Goal: Information Seeking & Learning: Find specific fact

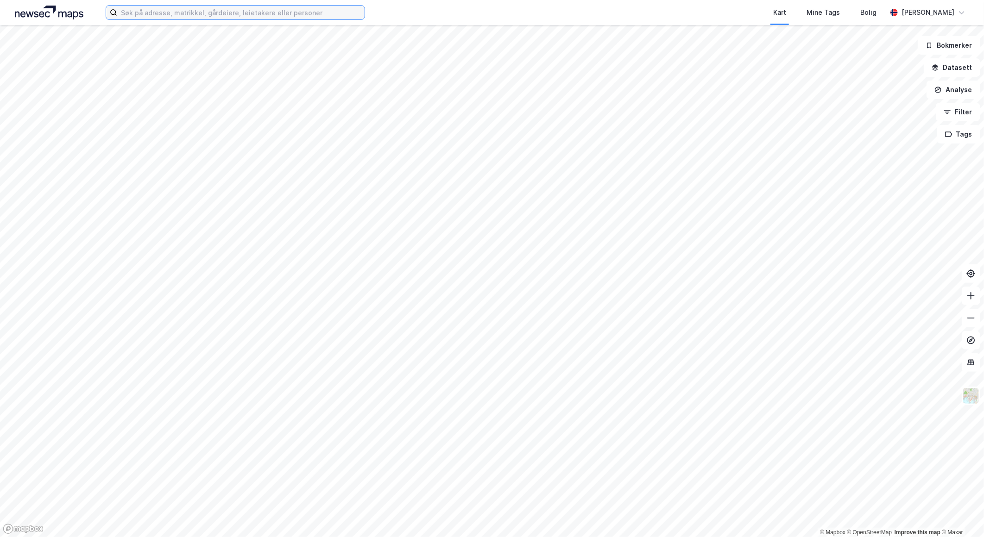
click at [194, 8] on input at bounding box center [240, 13] width 247 height 14
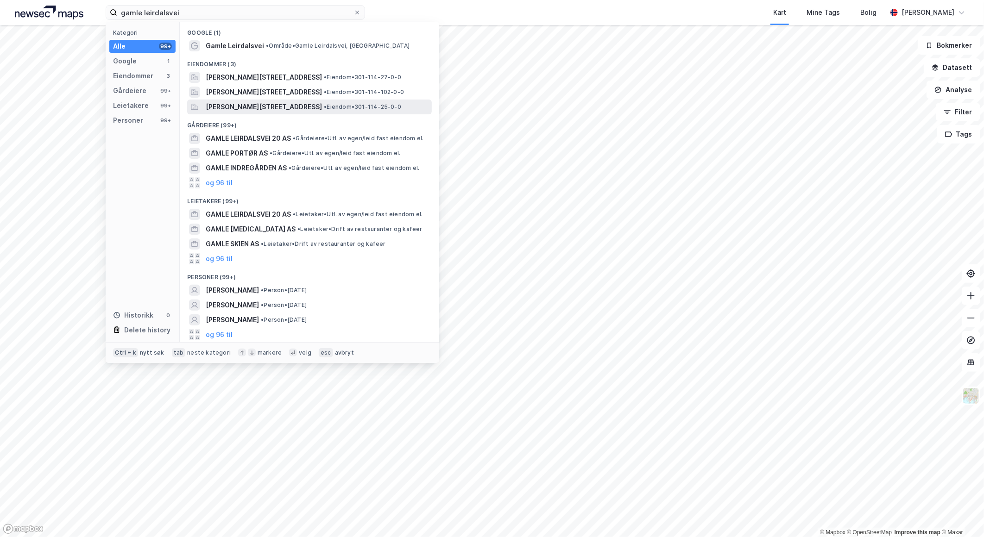
click at [271, 102] on span "[PERSON_NAME][STREET_ADDRESS]" at bounding box center [264, 106] width 116 height 11
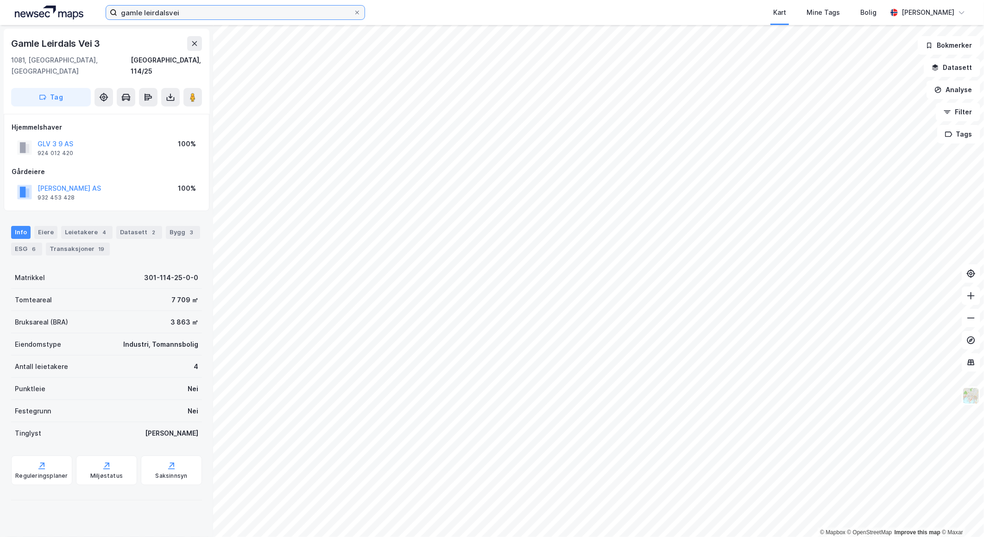
click at [193, 14] on input "gamle leirdalsvei" at bounding box center [235, 13] width 236 height 14
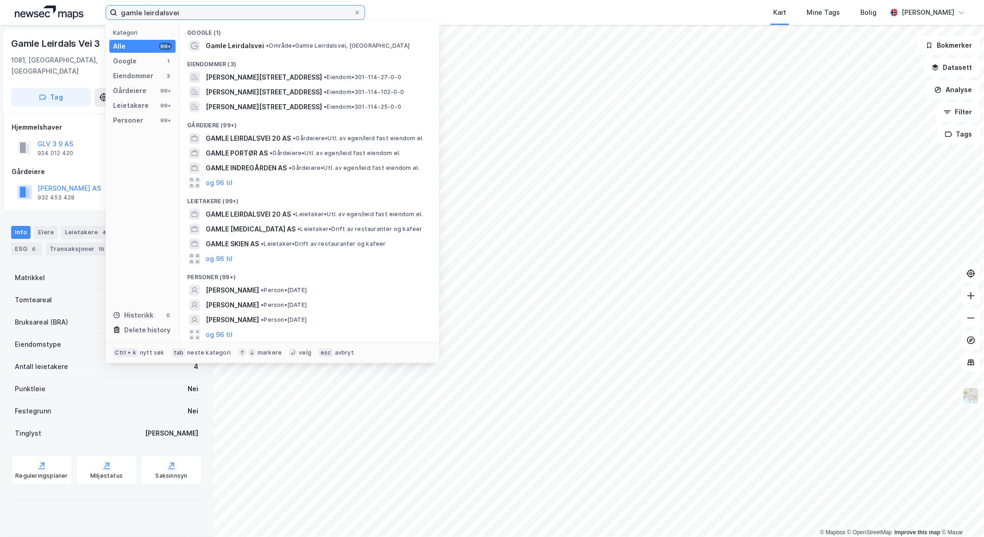
click at [193, 14] on input "gamle leirdalsvei" at bounding box center [235, 13] width 236 height 14
click at [345, 10] on input "gamle leirdalsvei" at bounding box center [235, 13] width 236 height 14
click at [82, 400] on div "Festegrunn Nei" at bounding box center [106, 411] width 191 height 22
click at [175, 12] on input "gamle leirdalsvei" at bounding box center [235, 13] width 236 height 14
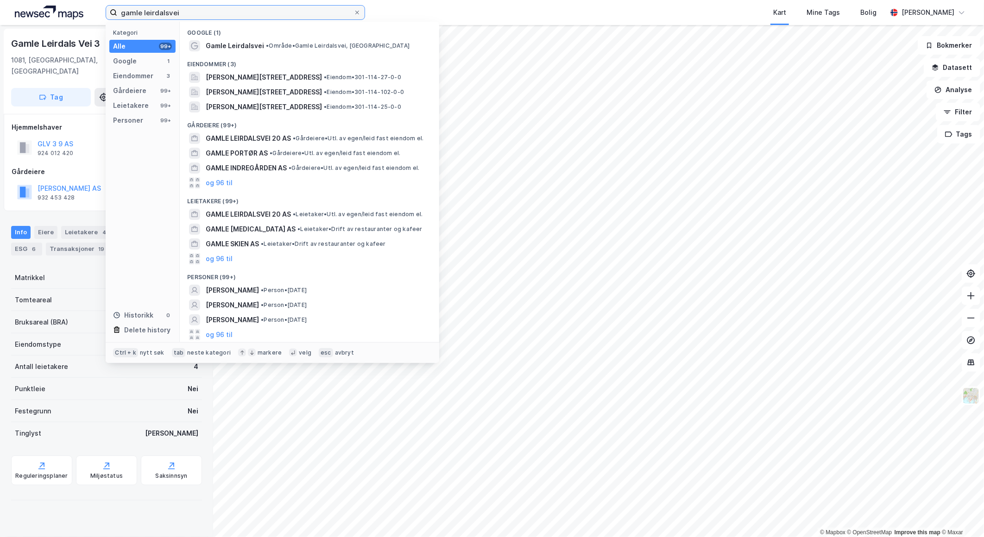
click at [175, 12] on input "gamle leirdalsvei" at bounding box center [235, 13] width 236 height 14
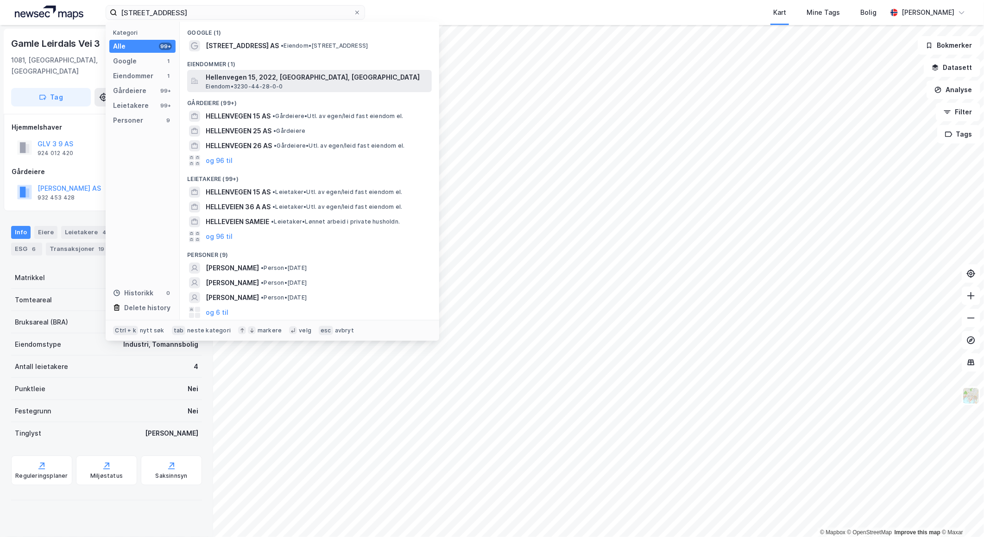
click at [256, 79] on span "Hellenvegen 15, 2022, [GEOGRAPHIC_DATA], [GEOGRAPHIC_DATA]" at bounding box center [317, 77] width 222 height 11
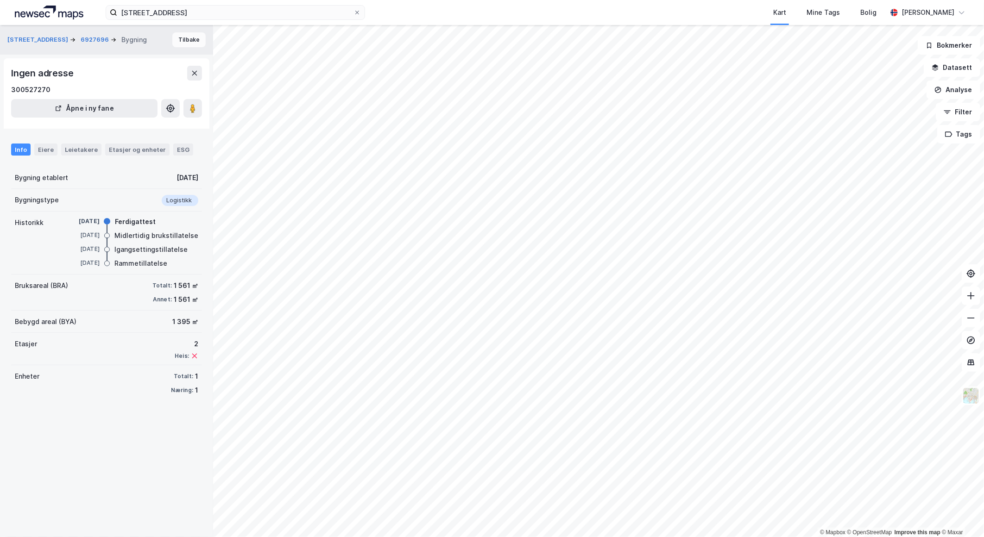
click at [182, 38] on button "Tilbake" at bounding box center [188, 39] width 33 height 15
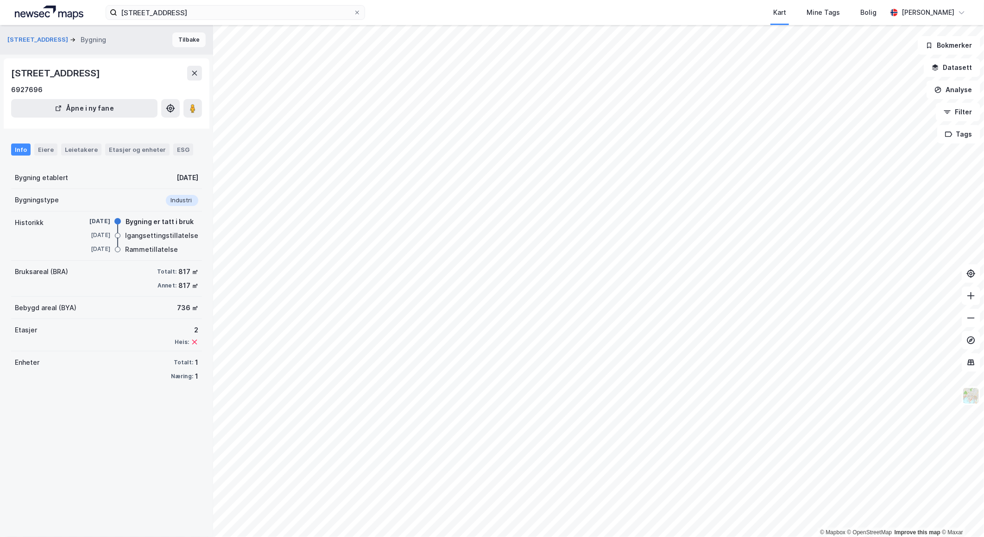
click at [182, 38] on button "Tilbake" at bounding box center [188, 39] width 33 height 15
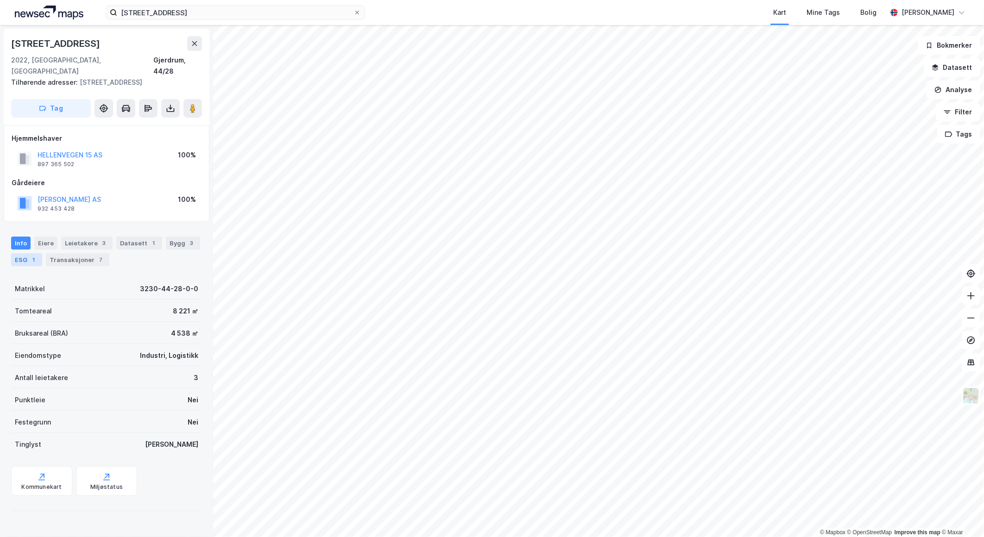
click at [32, 255] on div "1" at bounding box center [33, 259] width 9 height 9
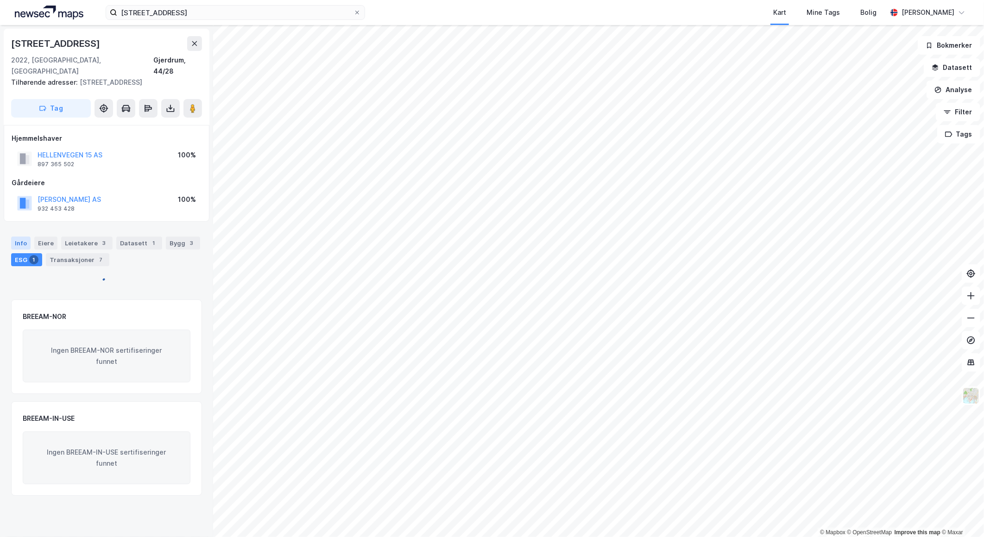
click at [20, 237] on div "Info" at bounding box center [20, 243] width 19 height 13
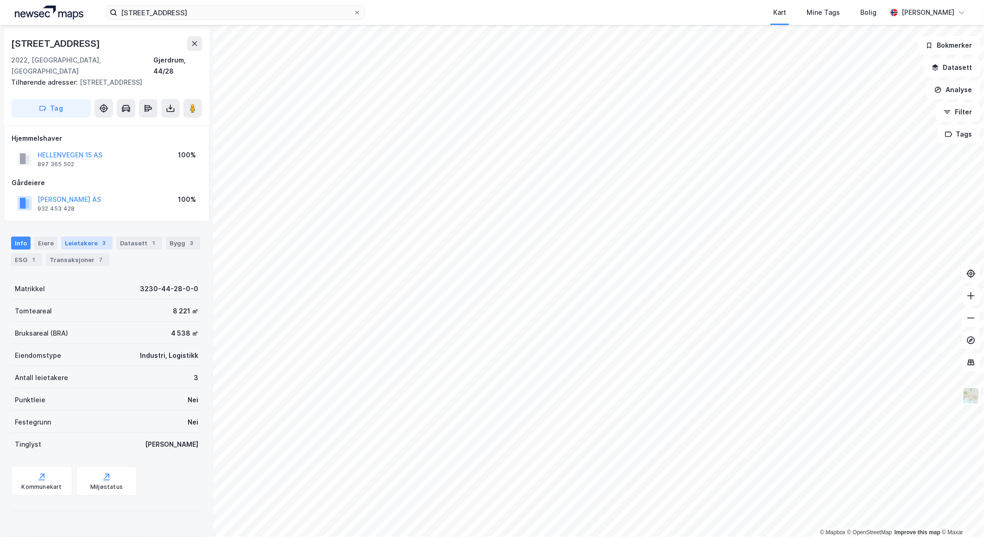
click at [71, 237] on div "Leietakere 3" at bounding box center [86, 243] width 51 height 13
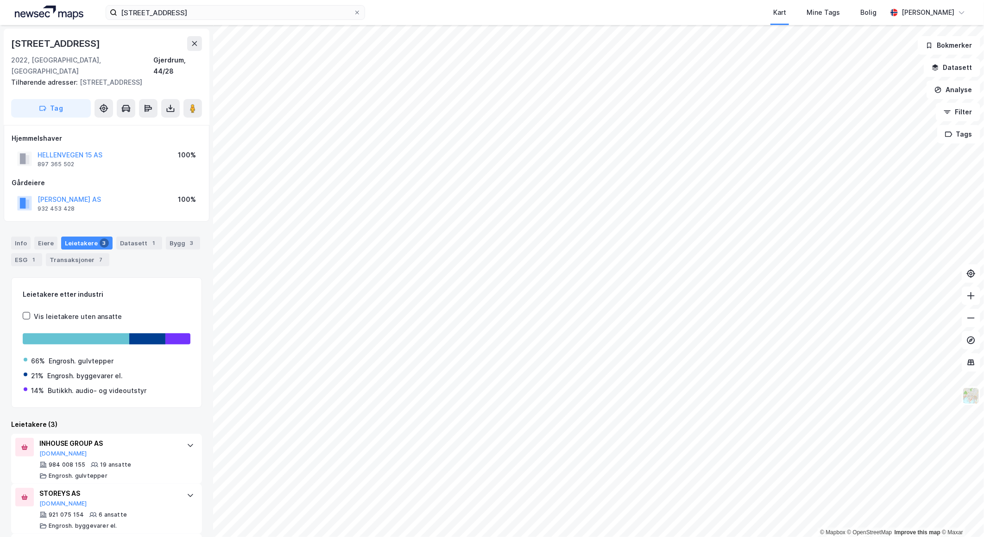
scroll to position [47, 0]
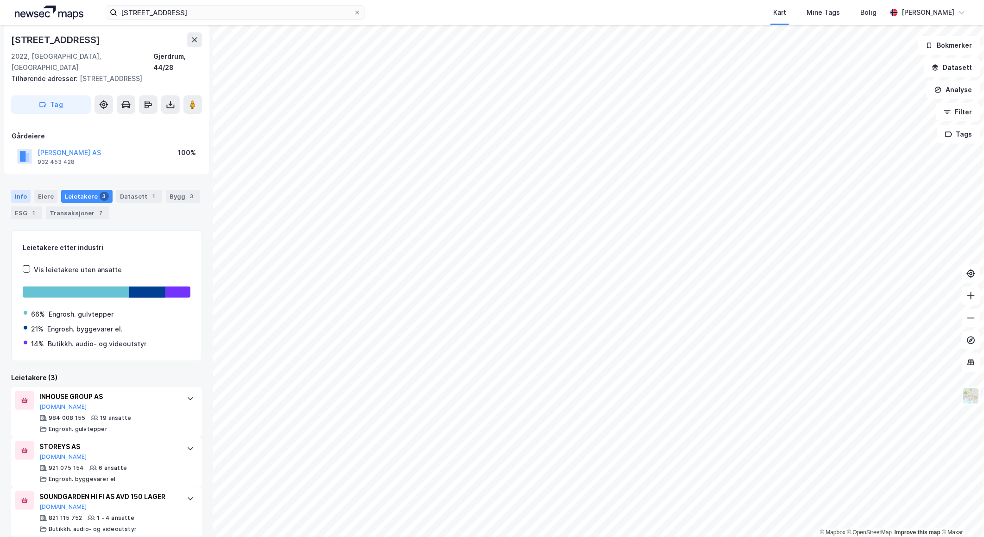
click at [25, 190] on div "Info" at bounding box center [20, 196] width 19 height 13
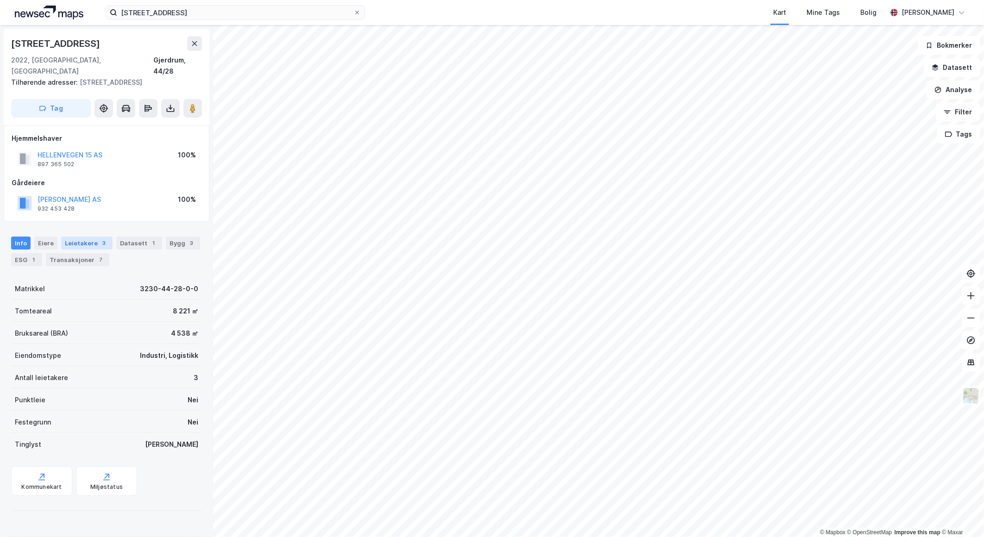
click at [88, 237] on div "Leietakere 3" at bounding box center [86, 243] width 51 height 13
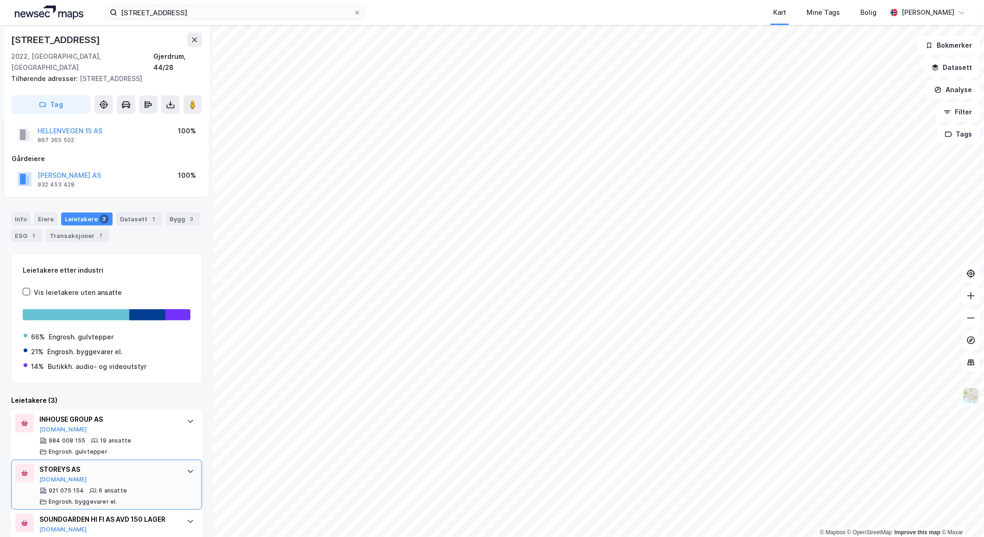
scroll to position [47, 0]
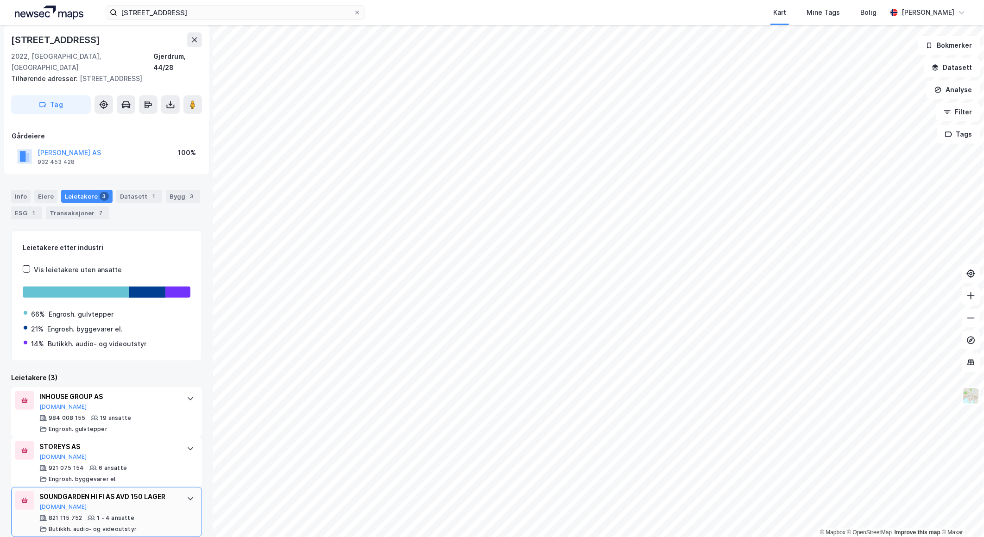
click at [187, 495] on icon at bounding box center [190, 498] width 7 height 7
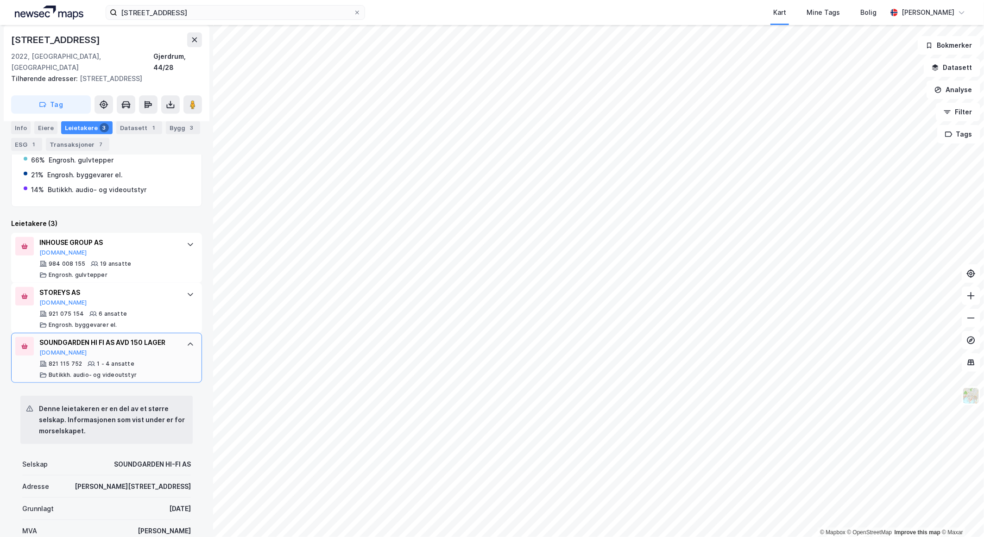
click at [172, 333] on div "SOUNDGARDEN HI FI AS AVD 150 LAGER [DOMAIN_NAME] 821 115 752 1 - 4 ansatte Buti…" at bounding box center [106, 358] width 191 height 50
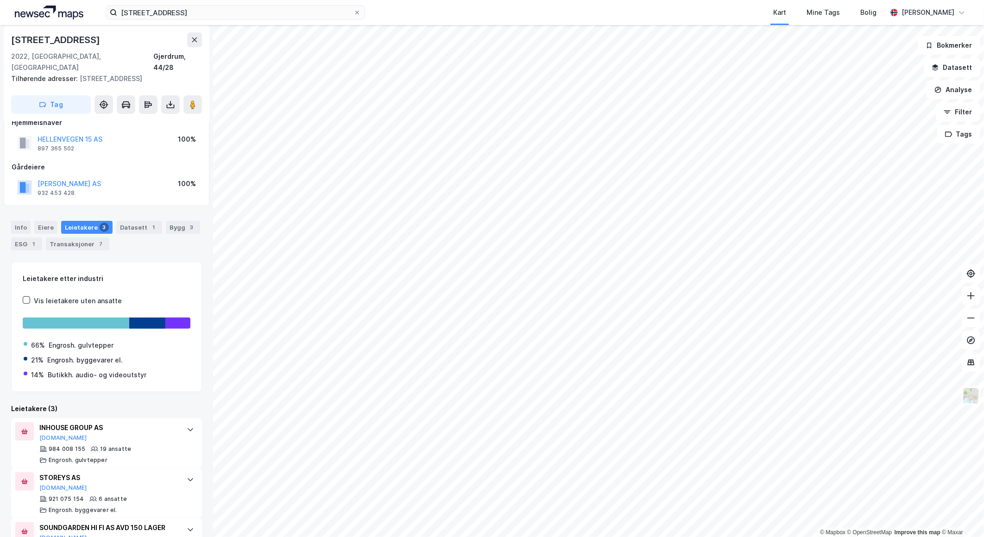
scroll to position [0, 0]
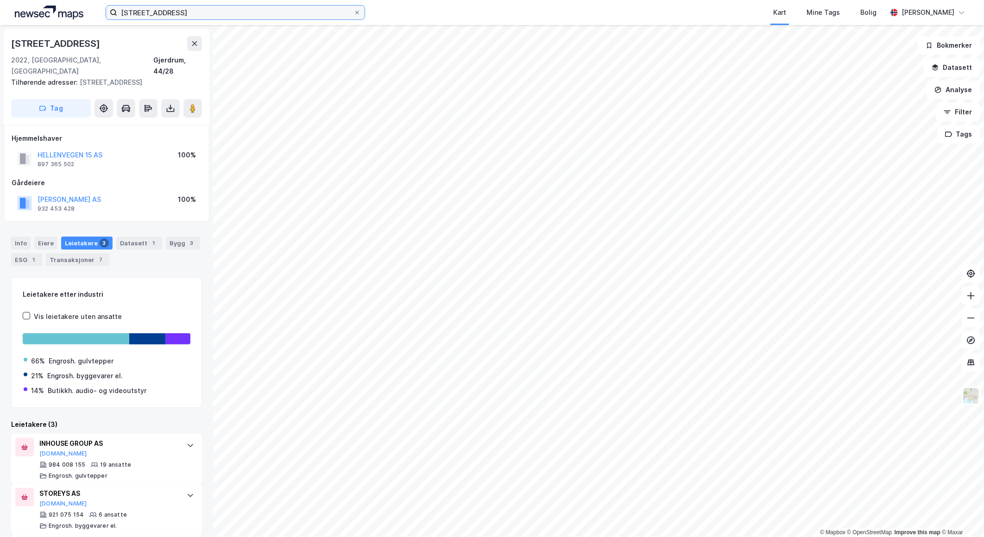
click at [192, 14] on input "[STREET_ADDRESS]" at bounding box center [235, 13] width 236 height 14
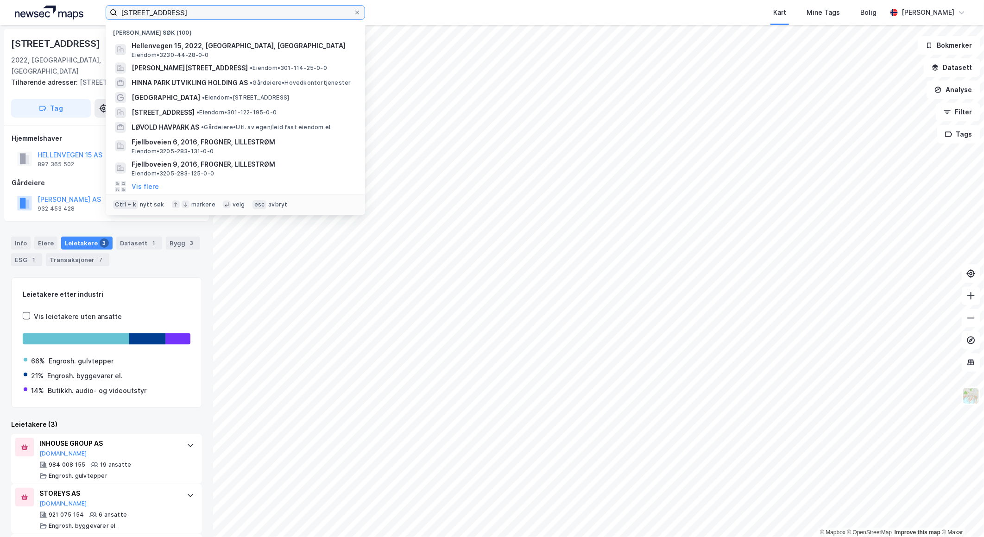
click at [192, 13] on input "[STREET_ADDRESS]" at bounding box center [235, 13] width 236 height 14
click at [192, 14] on input "[STREET_ADDRESS]" at bounding box center [235, 13] width 236 height 14
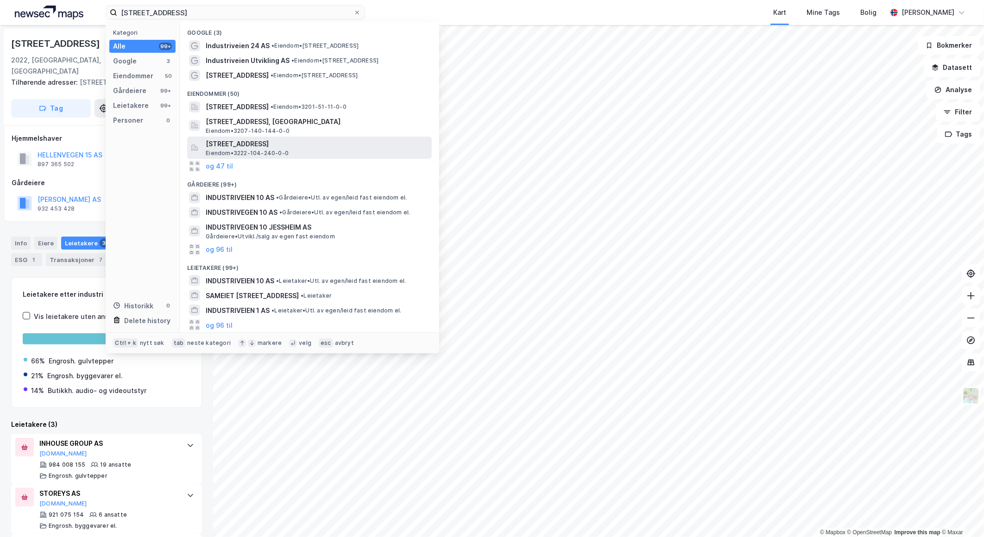
click at [267, 137] on div "[STREET_ADDRESS] Eiendom • 3222-104-240-0-0" at bounding box center [309, 148] width 245 height 22
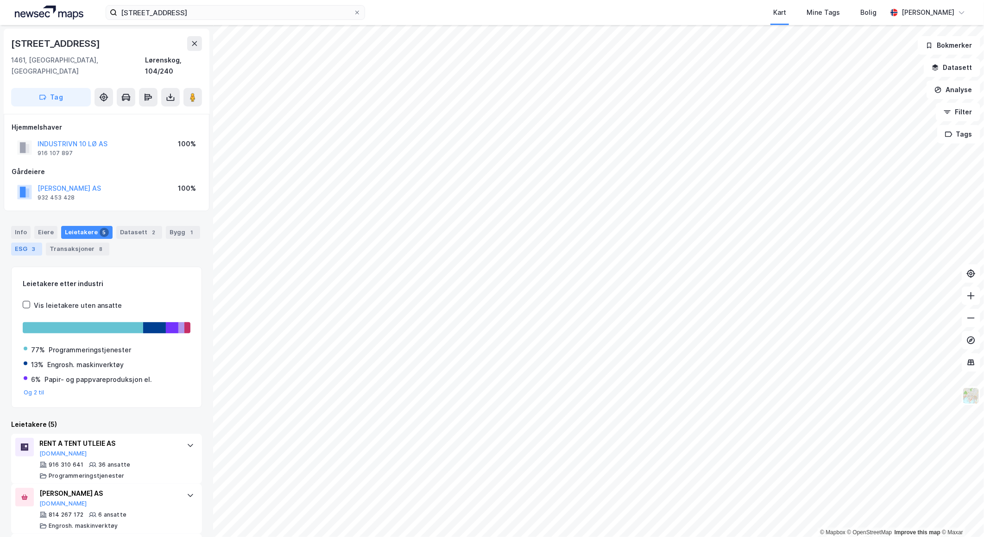
click at [28, 243] on div "ESG 3" at bounding box center [26, 249] width 31 height 13
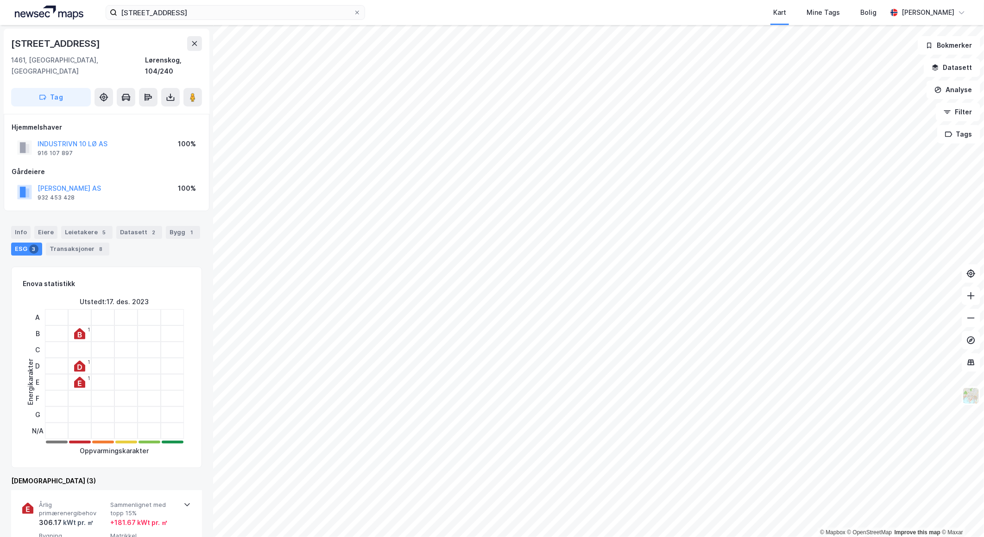
click at [56, 226] on div "Info [PERSON_NAME] 5 Datasett 2 Bygg 1 ESG 3 Transaksjoner 8" at bounding box center [106, 241] width 191 height 30
click at [43, 226] on div "Eiere" at bounding box center [45, 232] width 23 height 13
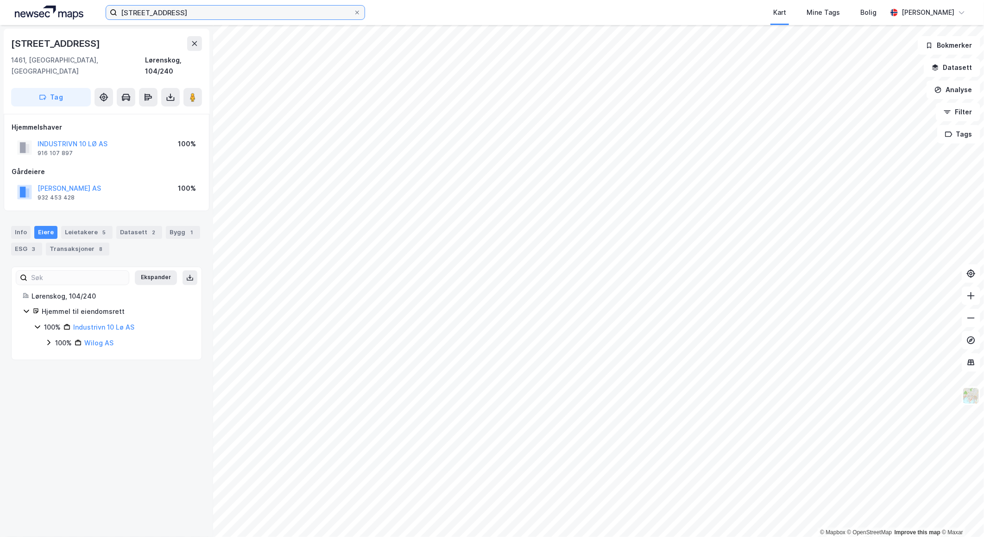
click at [197, 15] on input "[STREET_ADDRESS]" at bounding box center [235, 13] width 236 height 14
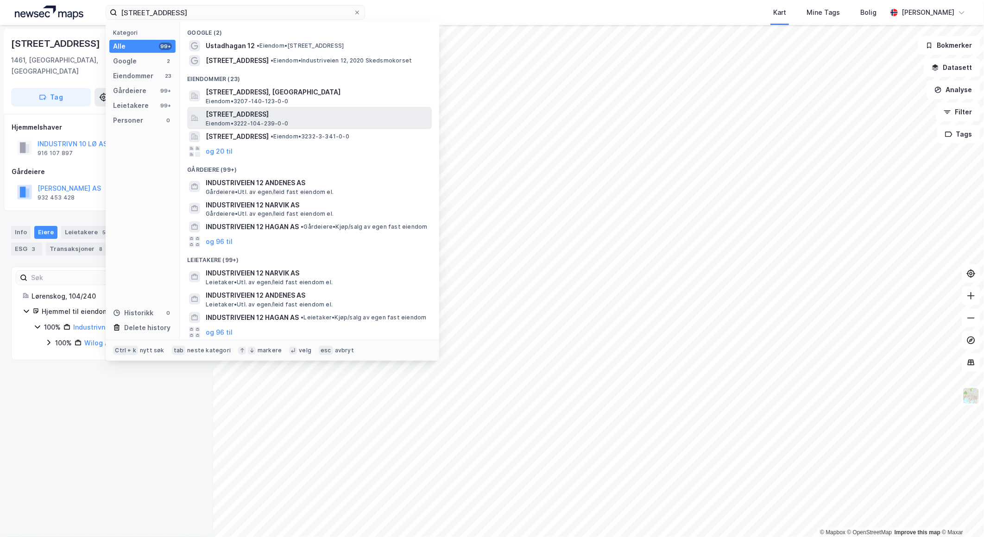
click at [336, 110] on span "[STREET_ADDRESS]" at bounding box center [317, 114] width 222 height 11
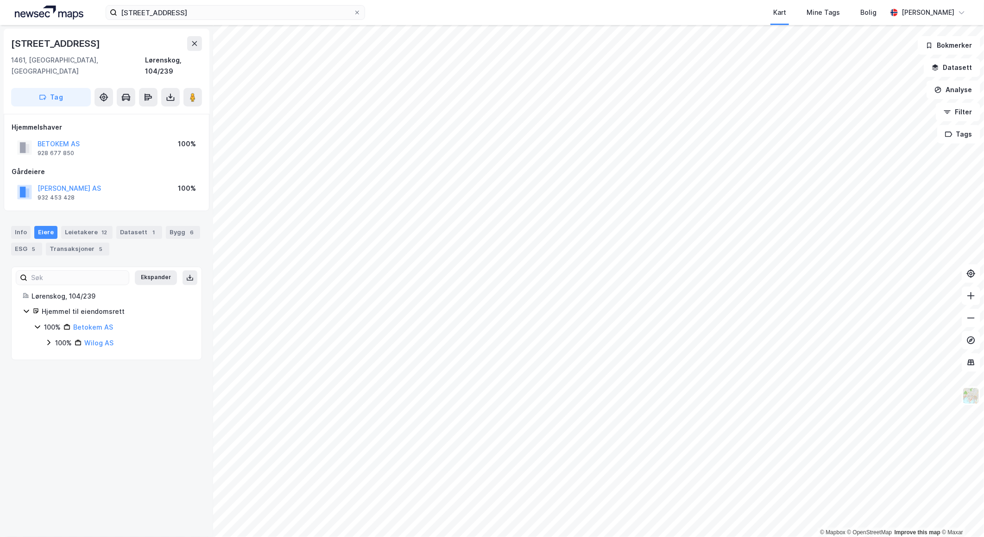
click at [37, 323] on icon at bounding box center [37, 326] width 7 height 7
click at [47, 339] on icon at bounding box center [48, 342] width 7 height 7
click at [89, 226] on div "Leietakere 12" at bounding box center [86, 232] width 51 height 13
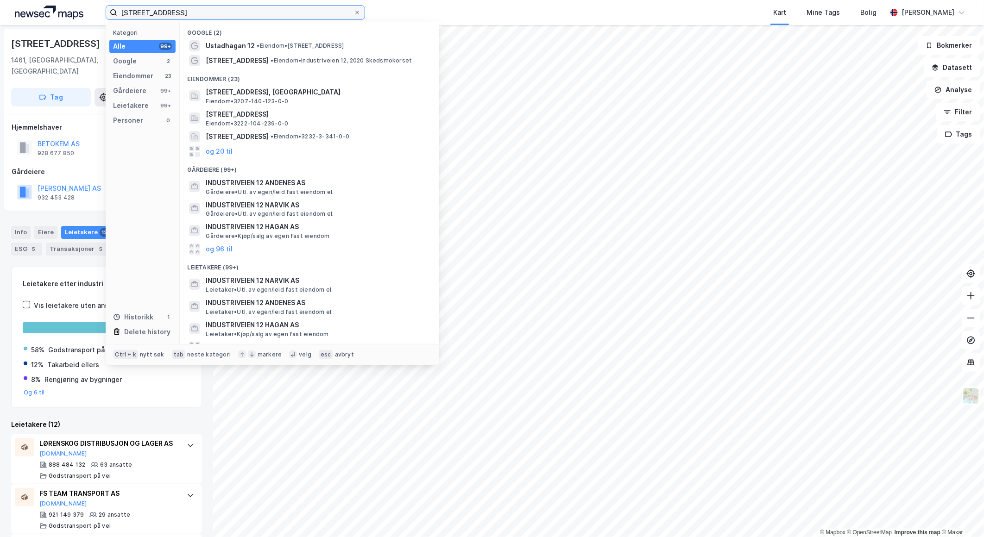
drag, startPoint x: 174, startPoint y: 12, endPoint x: 165, endPoint y: 12, distance: 8.3
click at [165, 12] on input "[STREET_ADDRESS]" at bounding box center [235, 13] width 236 height 14
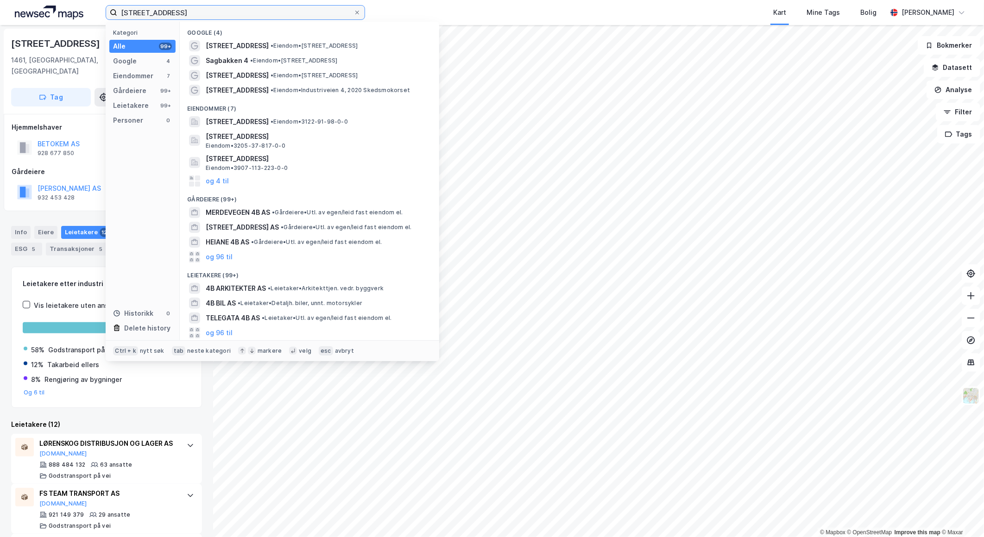
click at [156, 13] on input "[STREET_ADDRESS]" at bounding box center [235, 13] width 236 height 14
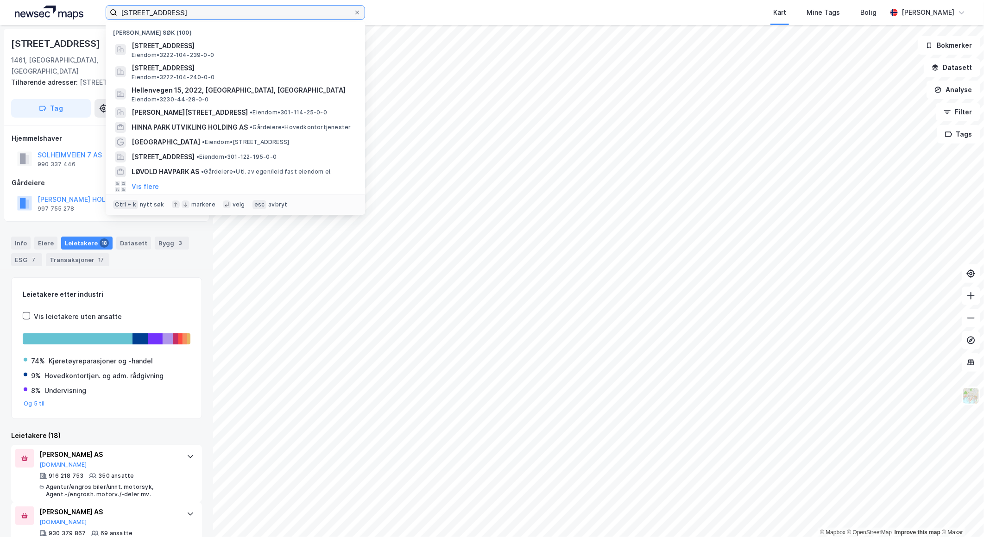
click at [186, 9] on input "[STREET_ADDRESS]" at bounding box center [235, 13] width 236 height 14
click at [192, 15] on input "[STREET_ADDRESS]" at bounding box center [235, 13] width 236 height 14
click at [112, 13] on icon at bounding box center [113, 12] width 7 height 7
click at [117, 13] on input "[STREET_ADDRESS]" at bounding box center [235, 13] width 236 height 14
click at [112, 12] on icon at bounding box center [113, 12] width 7 height 7
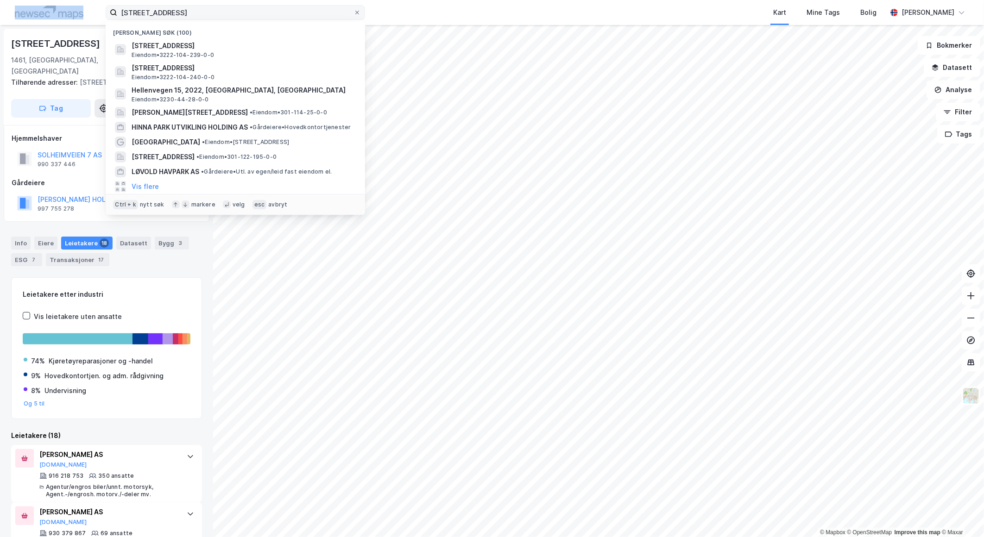
click at [117, 12] on input "[STREET_ADDRESS]" at bounding box center [235, 13] width 236 height 14
click at [112, 12] on icon at bounding box center [113, 12] width 7 height 7
click at [117, 12] on input "[STREET_ADDRESS]" at bounding box center [235, 13] width 236 height 14
click at [112, 12] on icon at bounding box center [113, 12] width 7 height 7
click at [117, 12] on input "[STREET_ADDRESS]" at bounding box center [235, 13] width 236 height 14
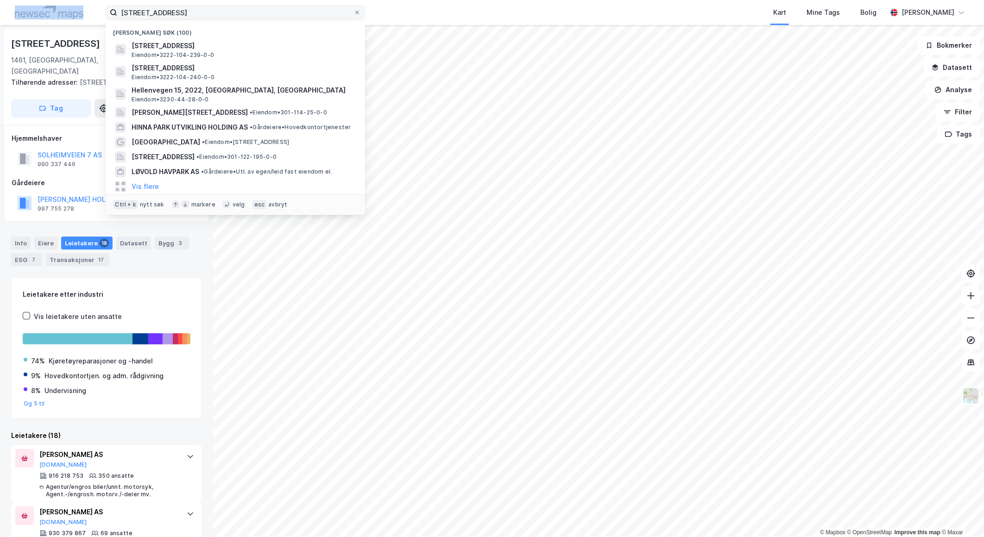
click at [113, 14] on icon at bounding box center [113, 12] width 7 height 7
click at [117, 14] on input "[STREET_ADDRESS]" at bounding box center [235, 13] width 236 height 14
click at [204, 12] on input "[STREET_ADDRESS]" at bounding box center [235, 13] width 236 height 14
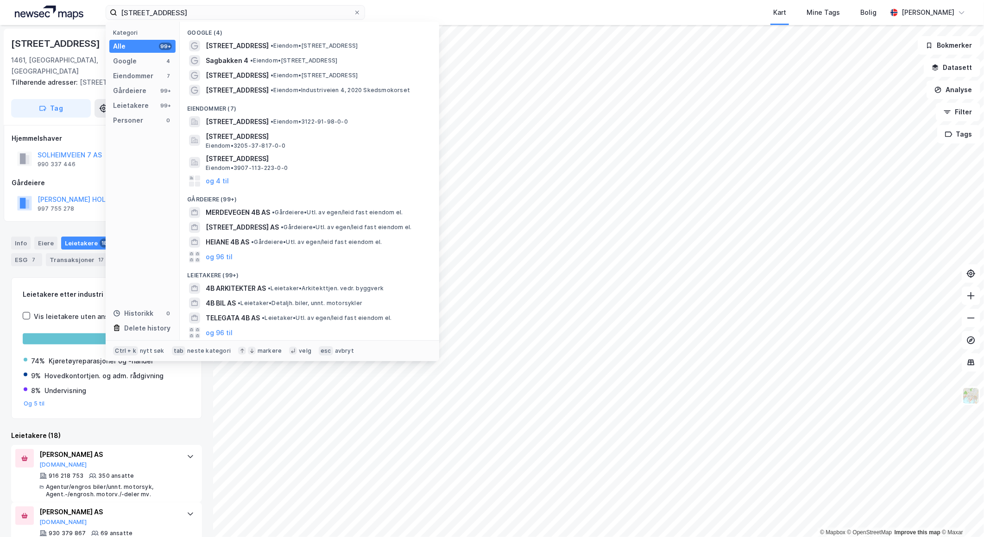
click at [107, 430] on div "Leietakere (18)" at bounding box center [106, 435] width 191 height 11
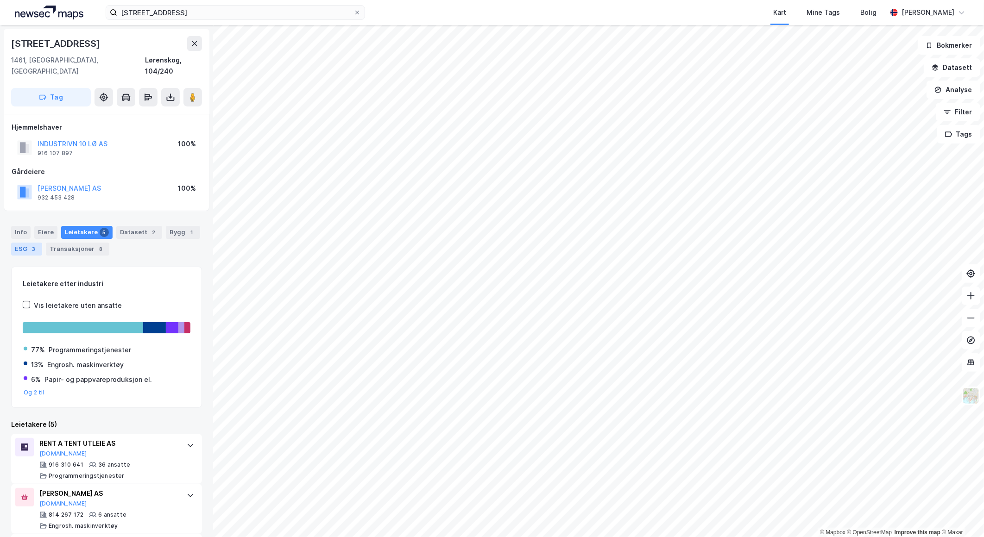
click at [30, 245] on div "3" at bounding box center [33, 249] width 9 height 9
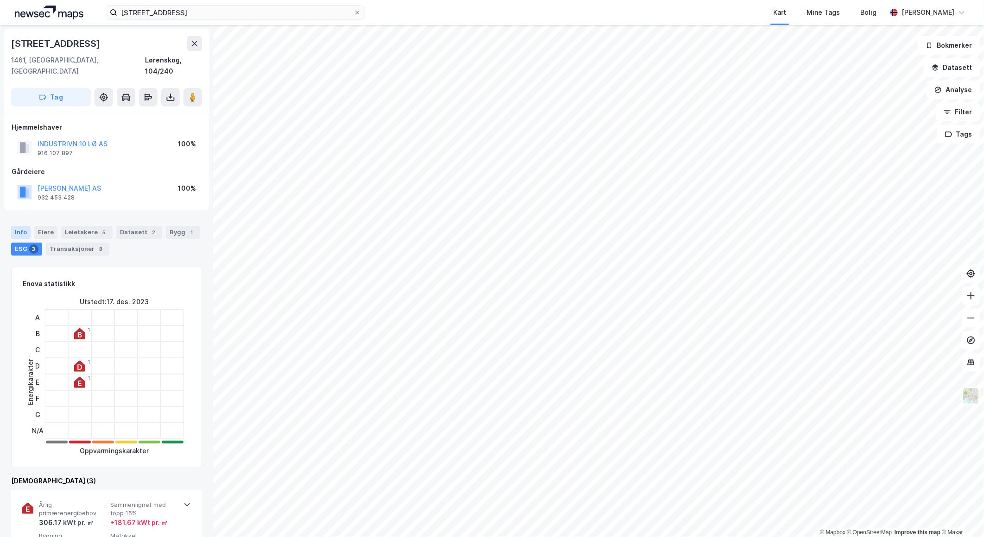
click at [19, 226] on div "Info" at bounding box center [20, 232] width 19 height 13
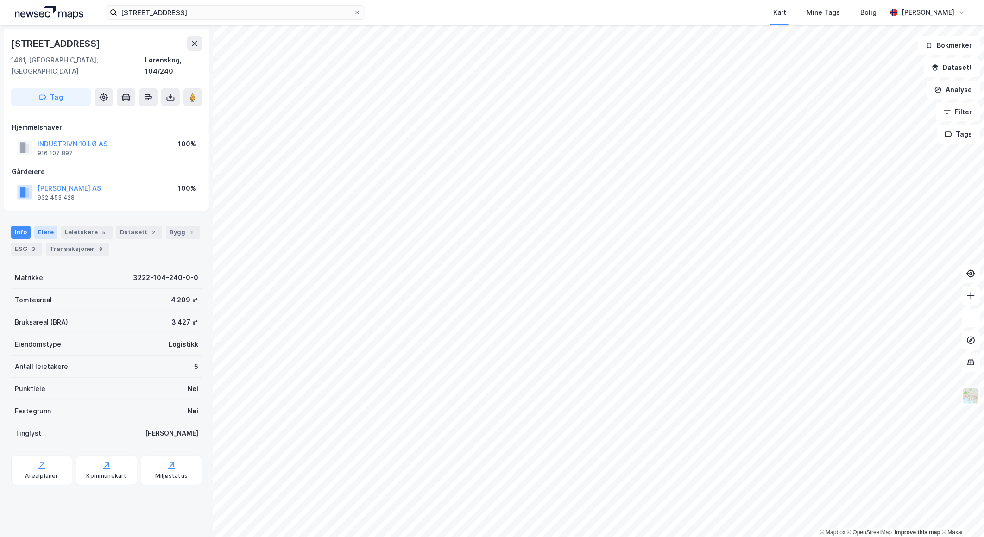
click at [39, 226] on div "Eiere" at bounding box center [45, 232] width 23 height 13
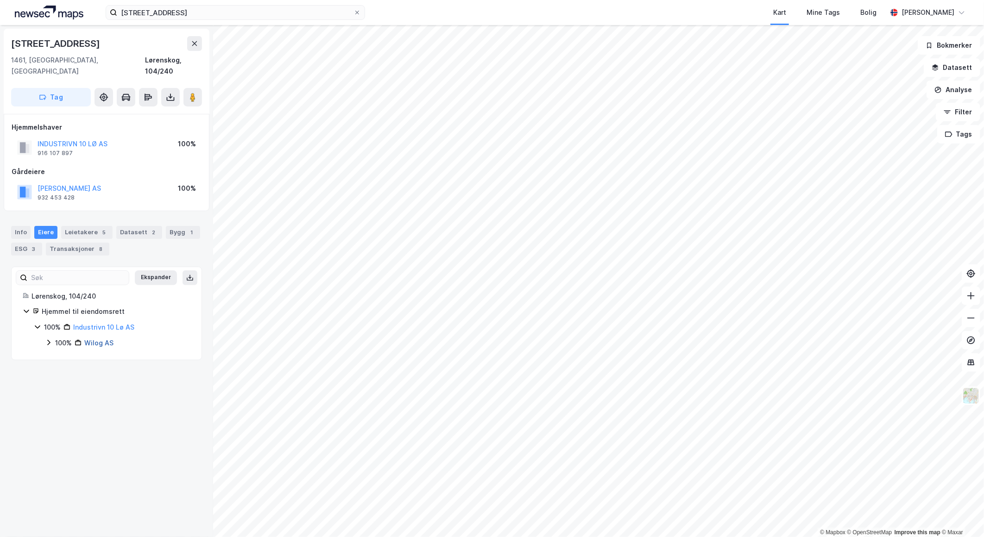
click at [95, 339] on link "Wilog AS" at bounding box center [98, 343] width 29 height 8
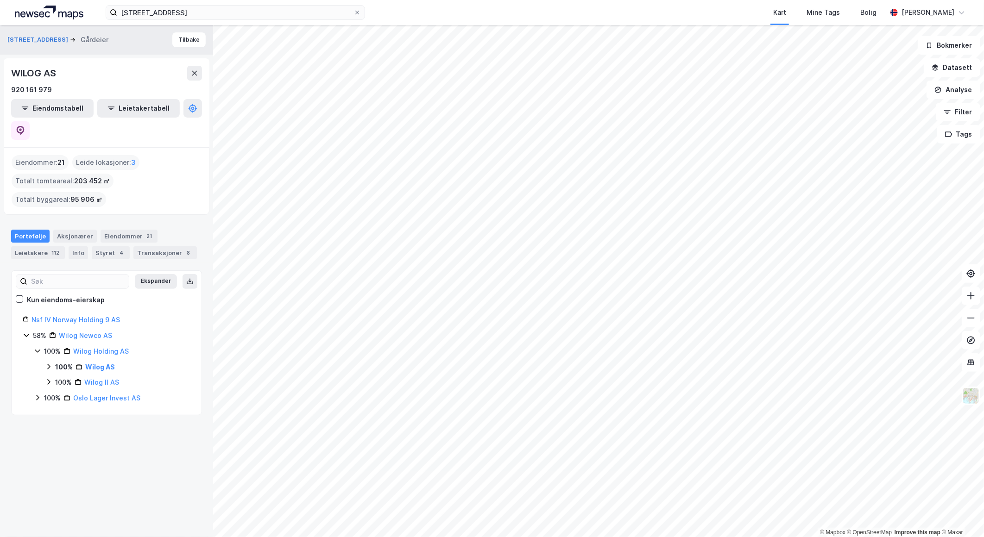
click at [45, 378] on icon at bounding box center [48, 381] width 7 height 7
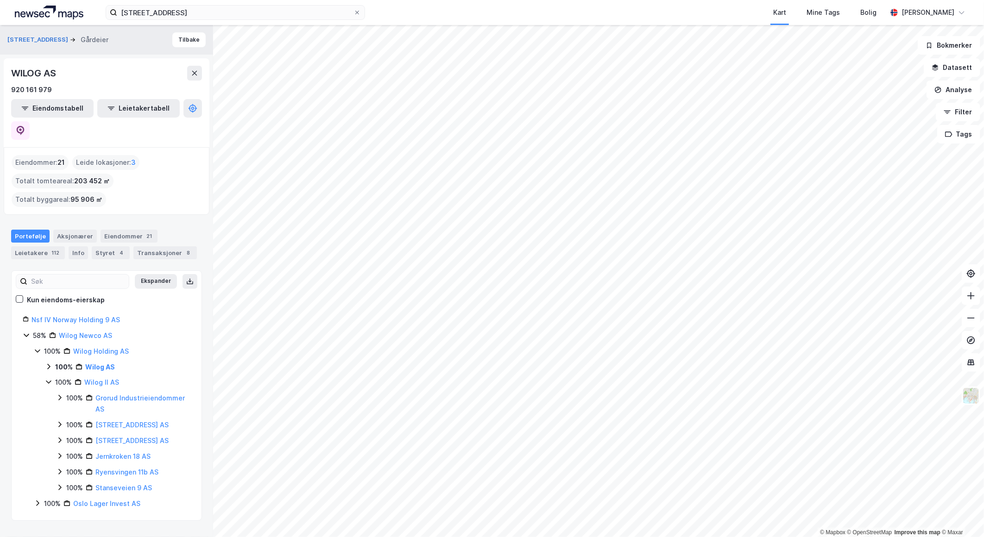
click at [48, 363] on icon at bounding box center [48, 366] width 7 height 7
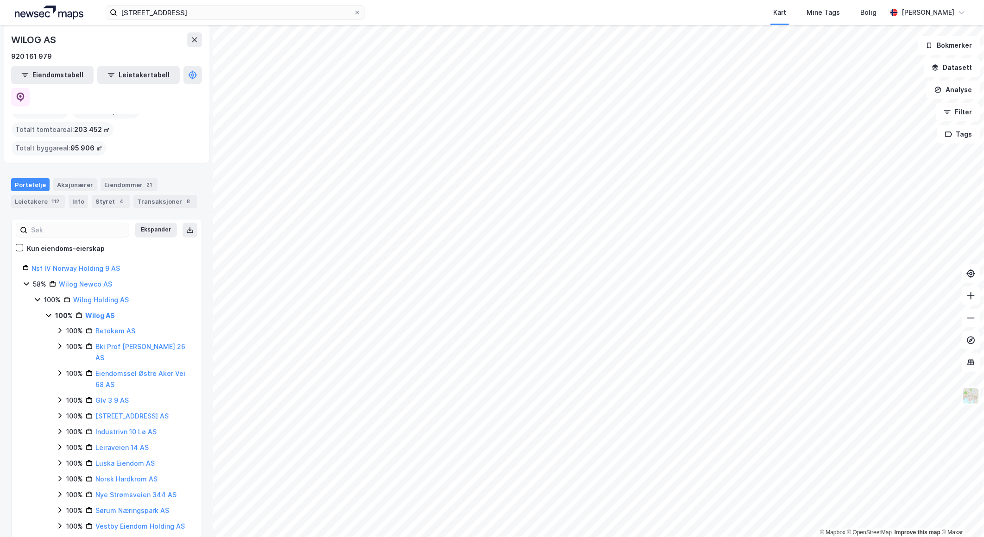
click at [59, 327] on icon at bounding box center [59, 330] width 7 height 7
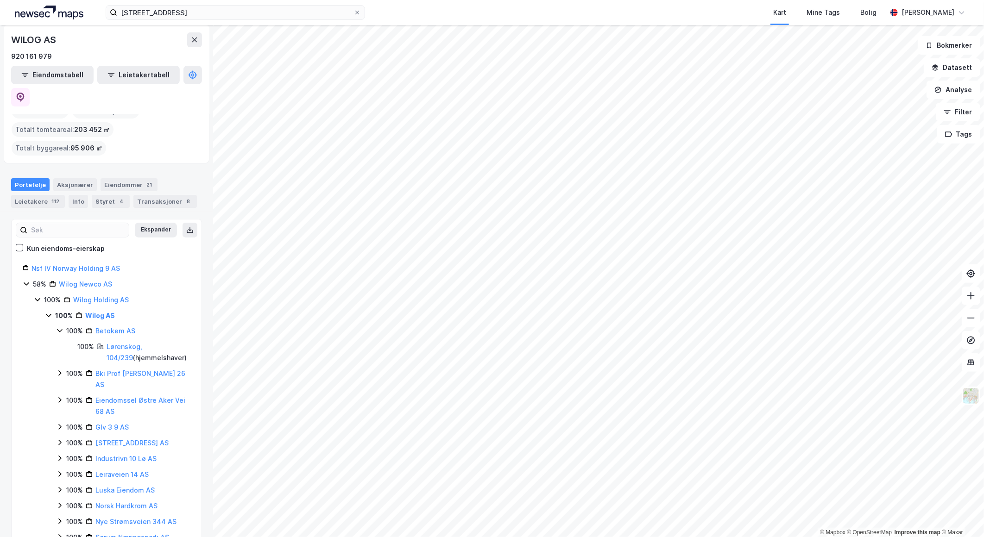
click at [59, 327] on icon at bounding box center [59, 330] width 7 height 7
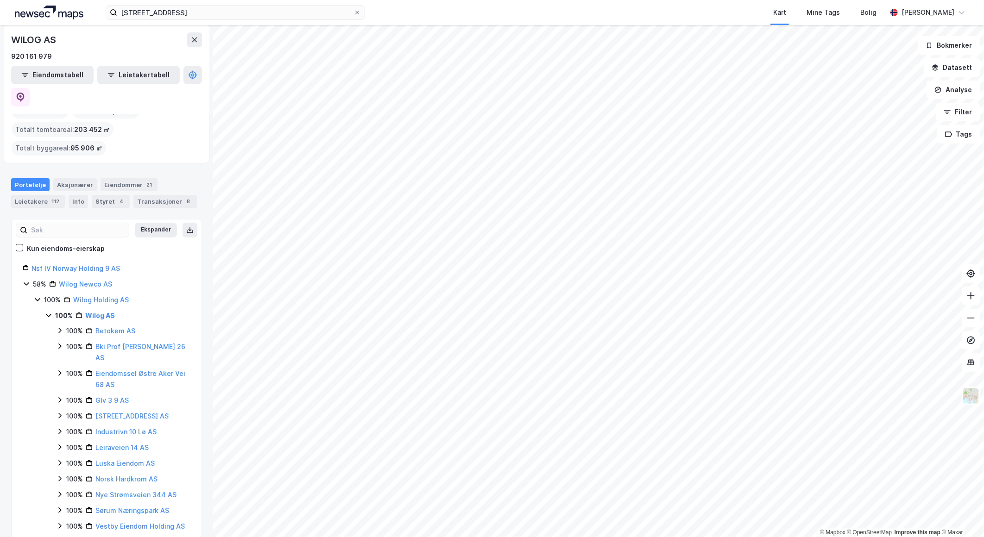
click at [61, 344] on icon at bounding box center [59, 347] width 3 height 6
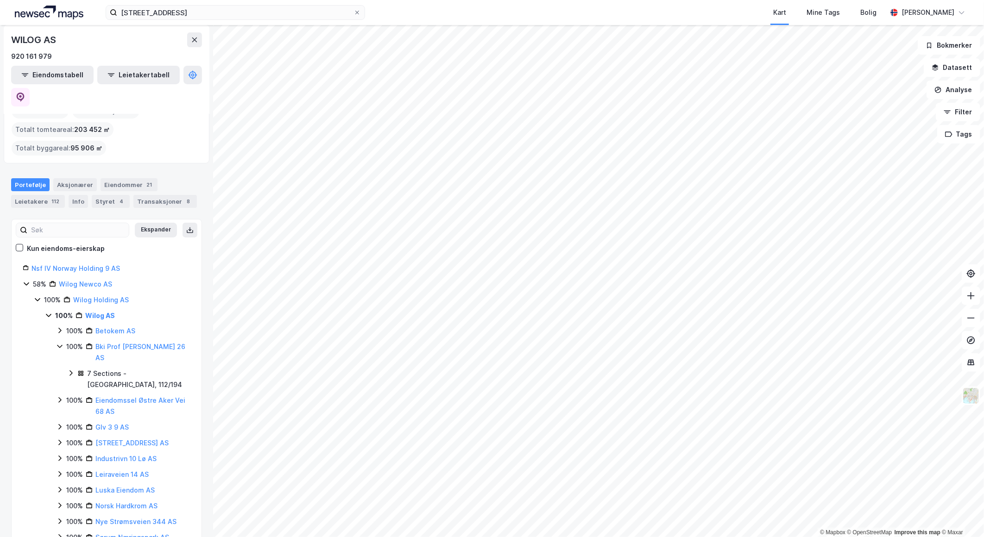
click at [61, 346] on icon at bounding box center [59, 347] width 5 height 3
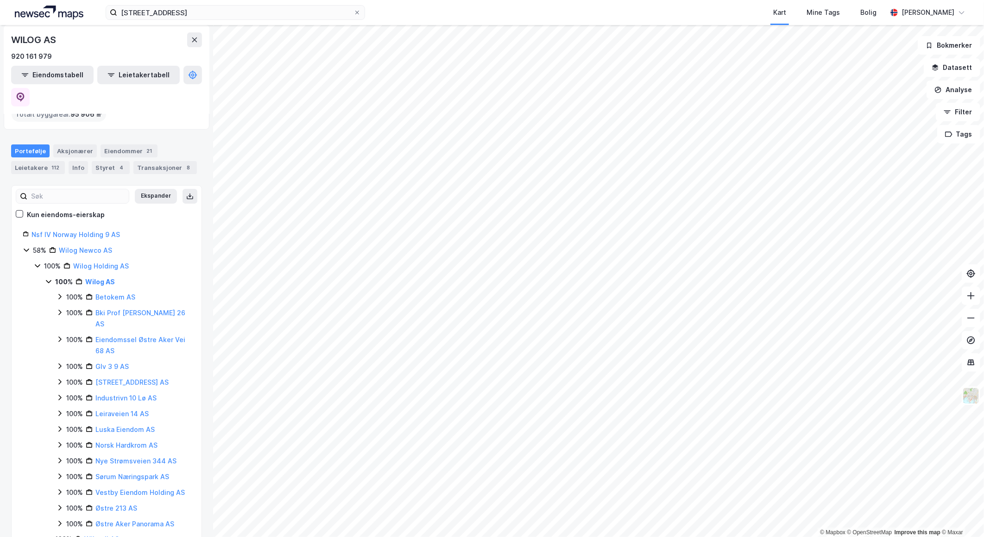
scroll to position [103, 0]
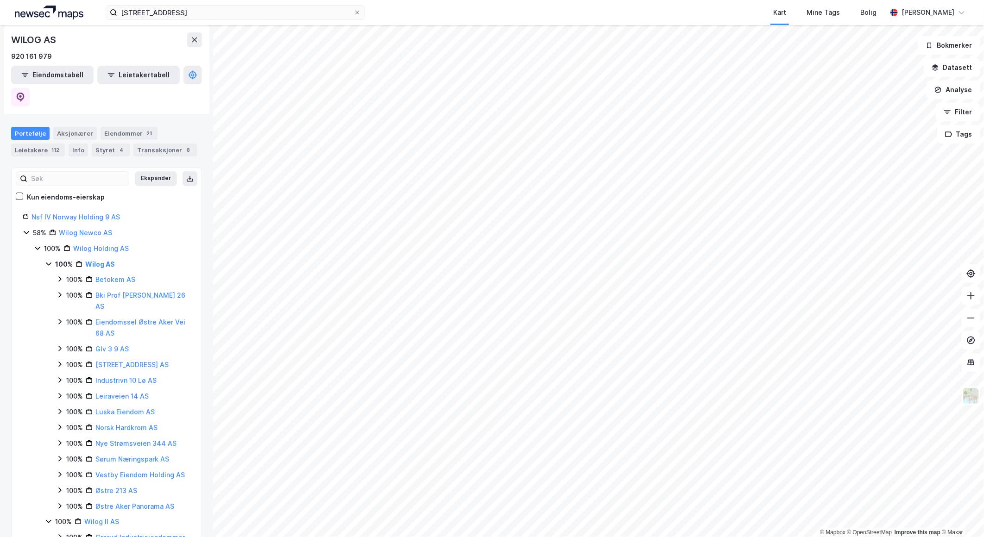
click at [61, 361] on icon at bounding box center [59, 364] width 7 height 7
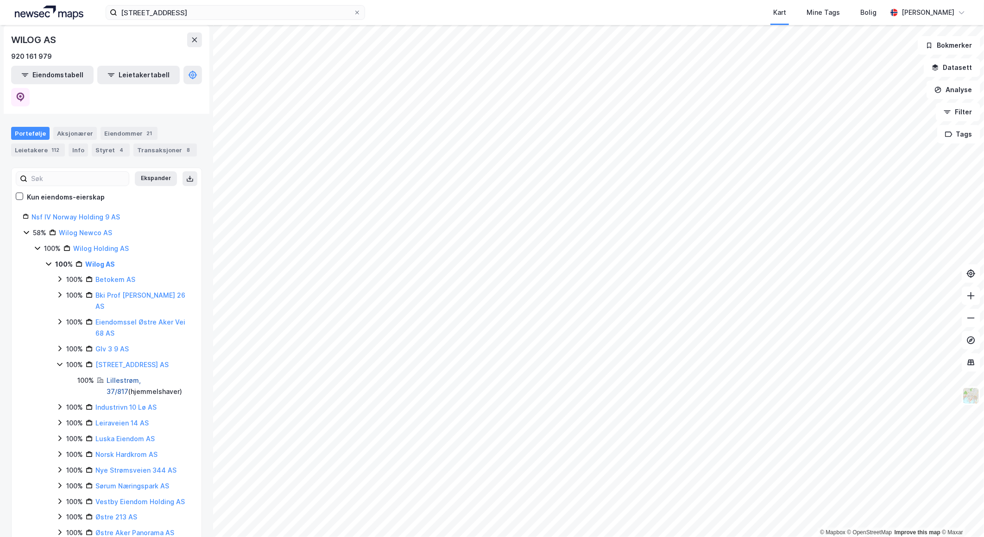
click at [131, 377] on link "Lillestrøm, 37/817" at bounding box center [124, 386] width 34 height 19
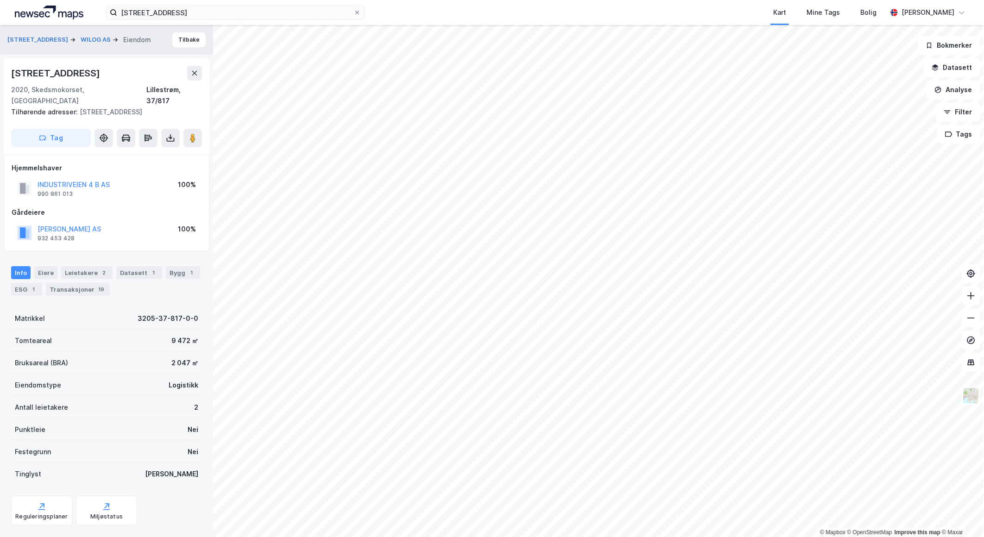
scroll to position [1, 0]
click at [89, 265] on div "Leietakere 2" at bounding box center [86, 271] width 51 height 13
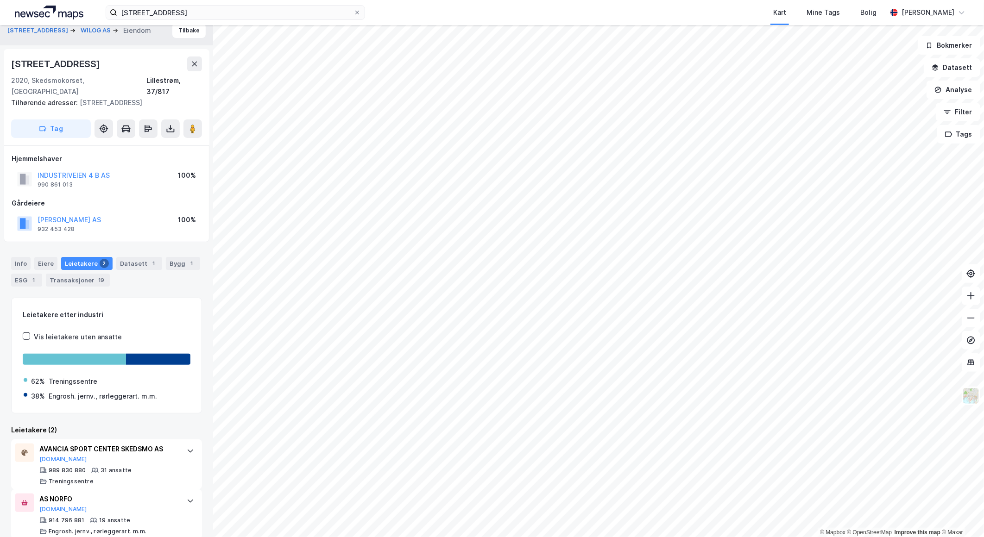
scroll to position [12, 0]
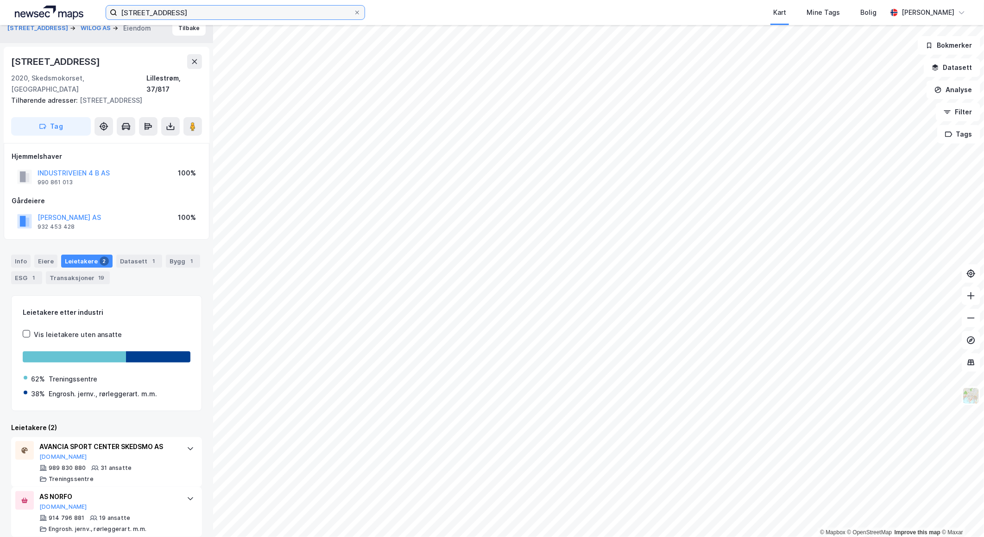
click at [301, 12] on input "[STREET_ADDRESS]" at bounding box center [235, 13] width 236 height 14
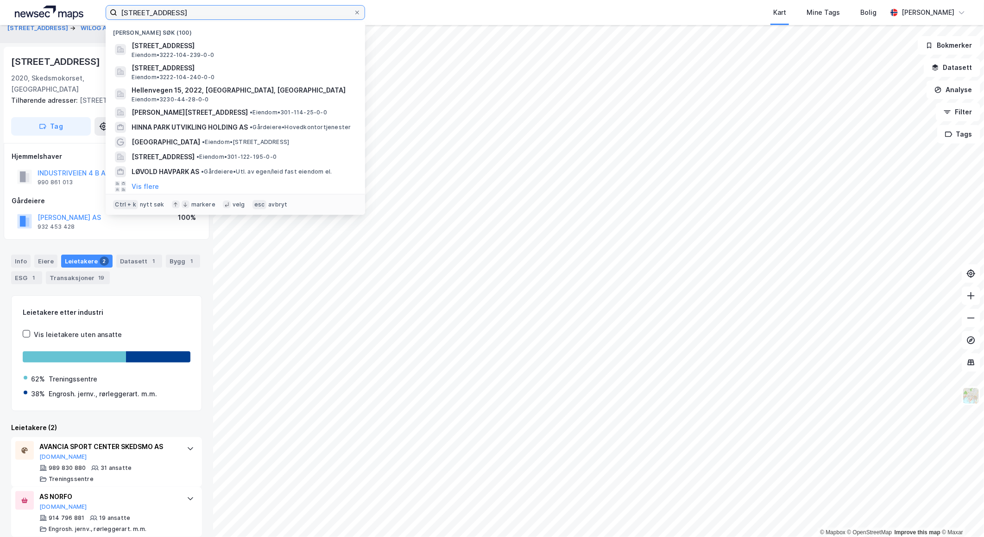
click at [301, 12] on input "[STREET_ADDRESS]" at bounding box center [235, 13] width 236 height 14
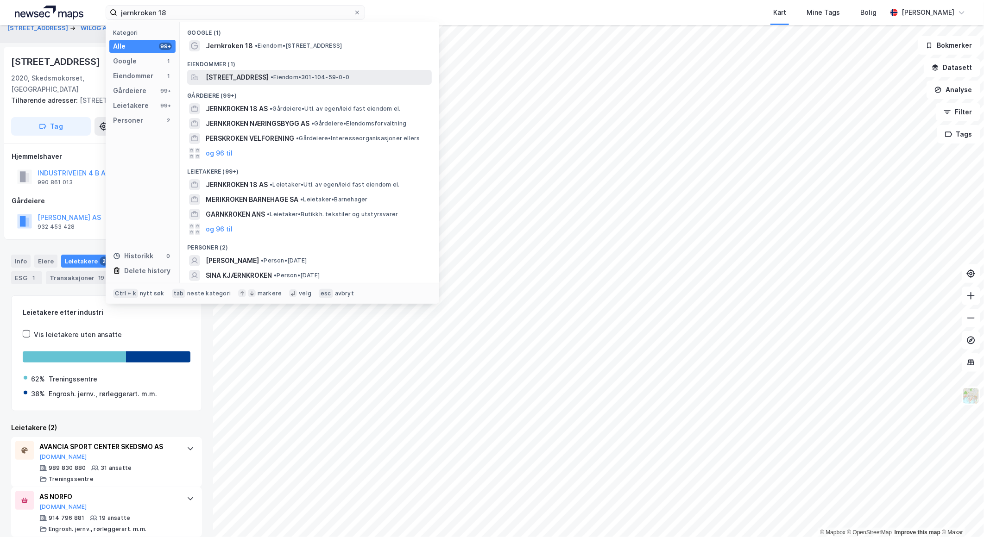
click at [269, 72] on span "[STREET_ADDRESS]" at bounding box center [237, 77] width 63 height 11
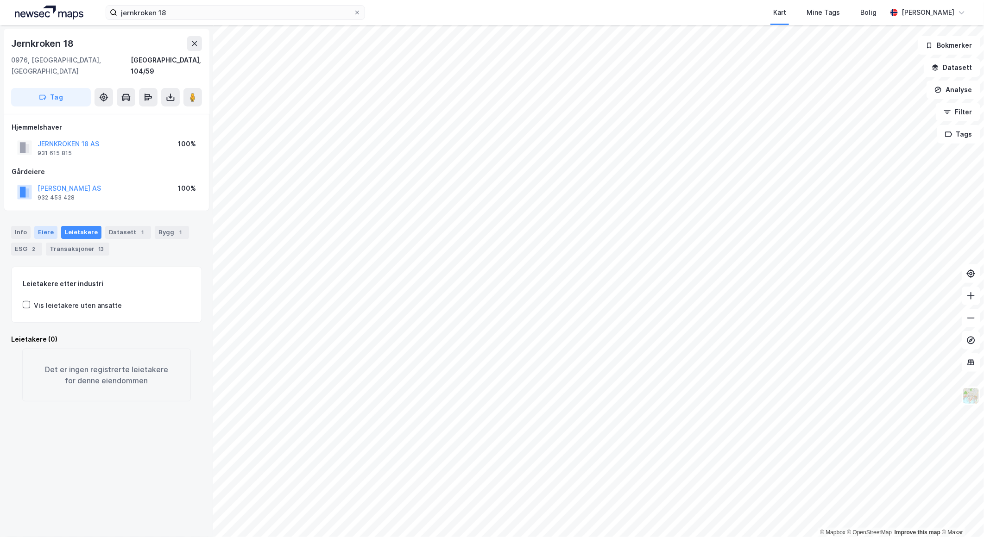
click at [43, 226] on div "Eiere" at bounding box center [45, 232] width 23 height 13
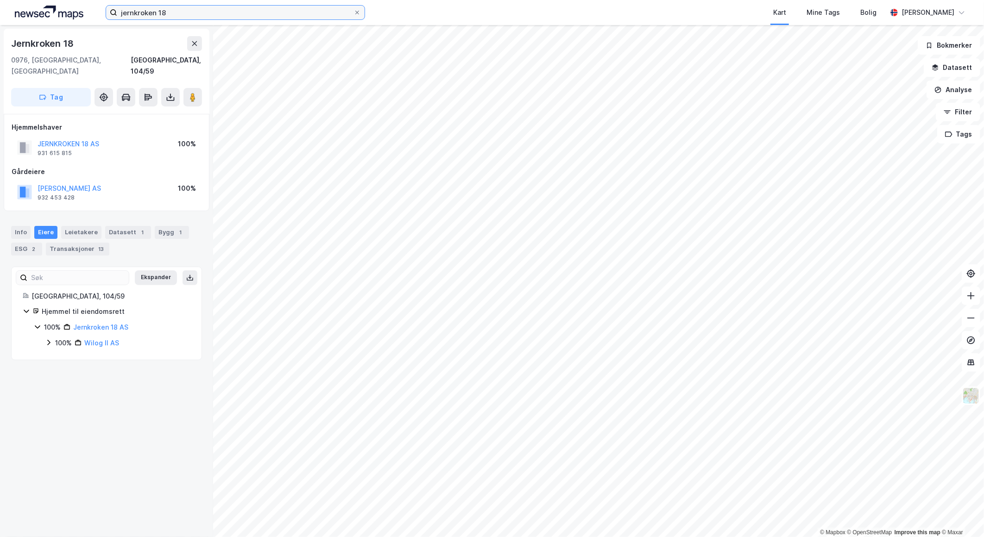
click at [242, 7] on input "jernkroken 18" at bounding box center [235, 13] width 236 height 14
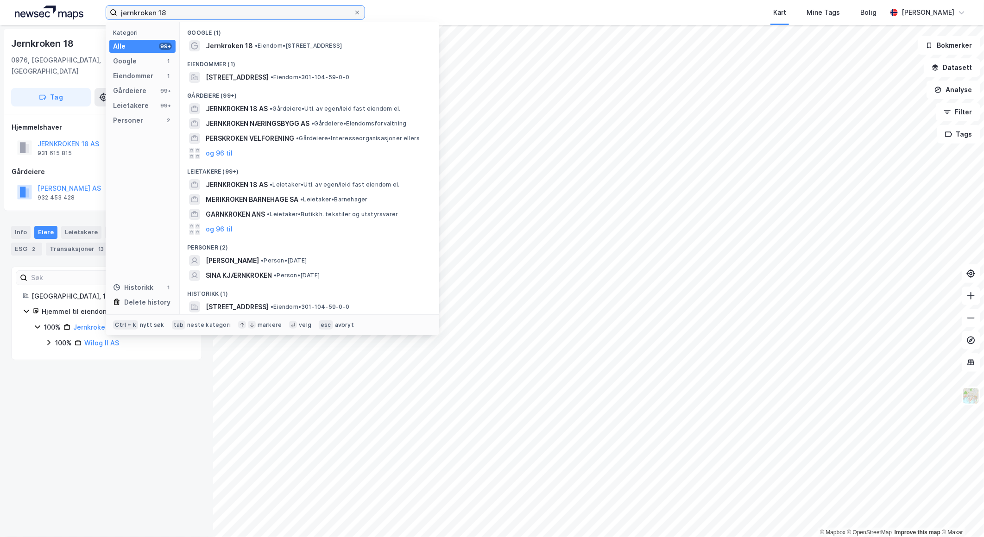
click at [241, 7] on input "jernkroken 18" at bounding box center [235, 13] width 236 height 14
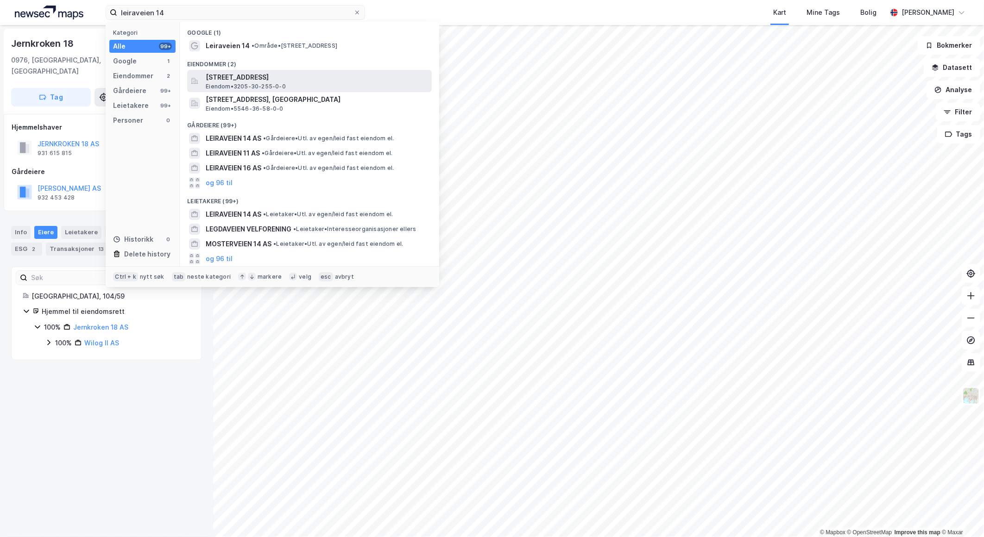
click at [258, 83] on span "Eiendom • 3205-30-255-0-0" at bounding box center [246, 86] width 80 height 7
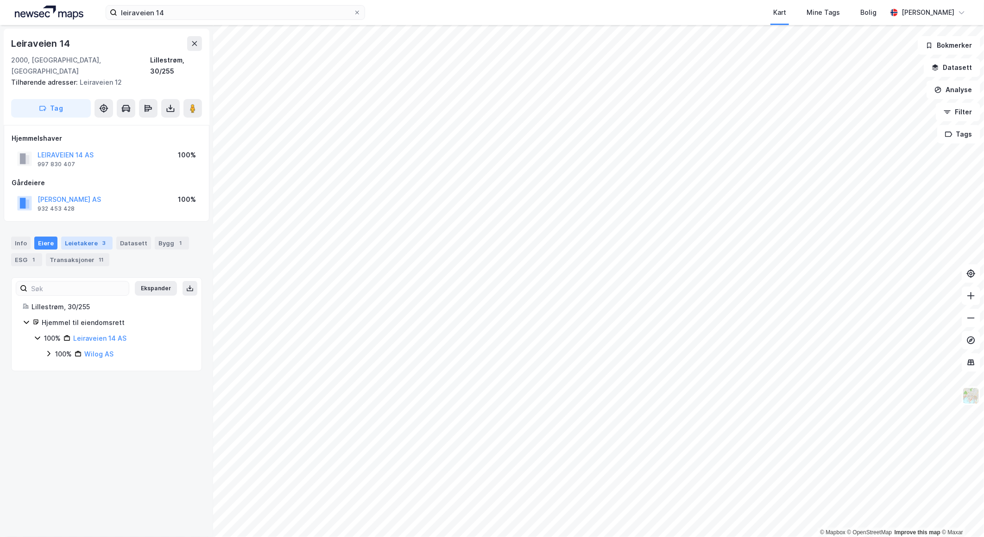
drag, startPoint x: 83, startPoint y: 233, endPoint x: 75, endPoint y: 234, distance: 7.9
click at [83, 237] on div "Leietakere 3" at bounding box center [86, 243] width 51 height 13
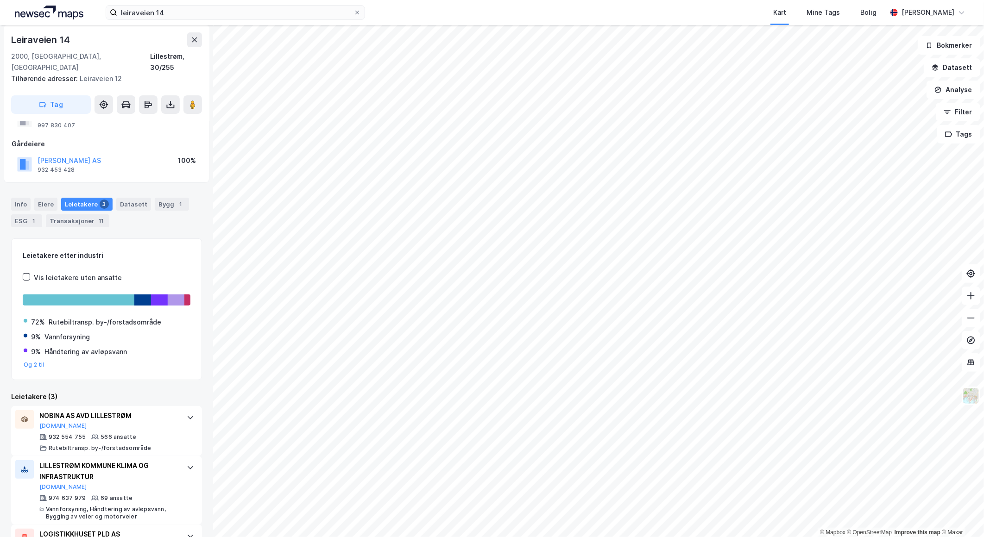
scroll to position [76, 0]
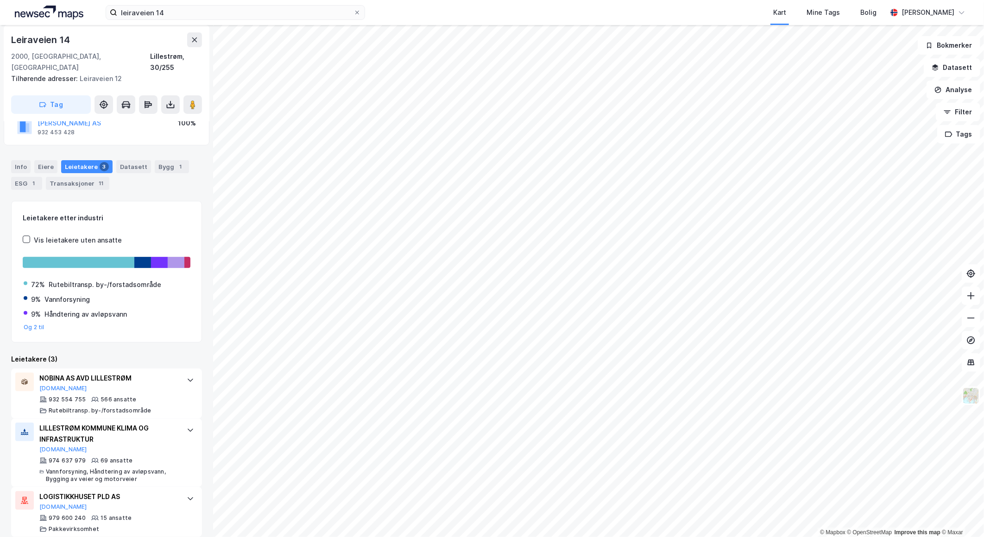
click at [30, 160] on div "Info [PERSON_NAME] 3 Datasett Bygg 1 ESG 1 Transaksjoner 11" at bounding box center [106, 175] width 191 height 30
click at [28, 160] on div "Info" at bounding box center [20, 166] width 19 height 13
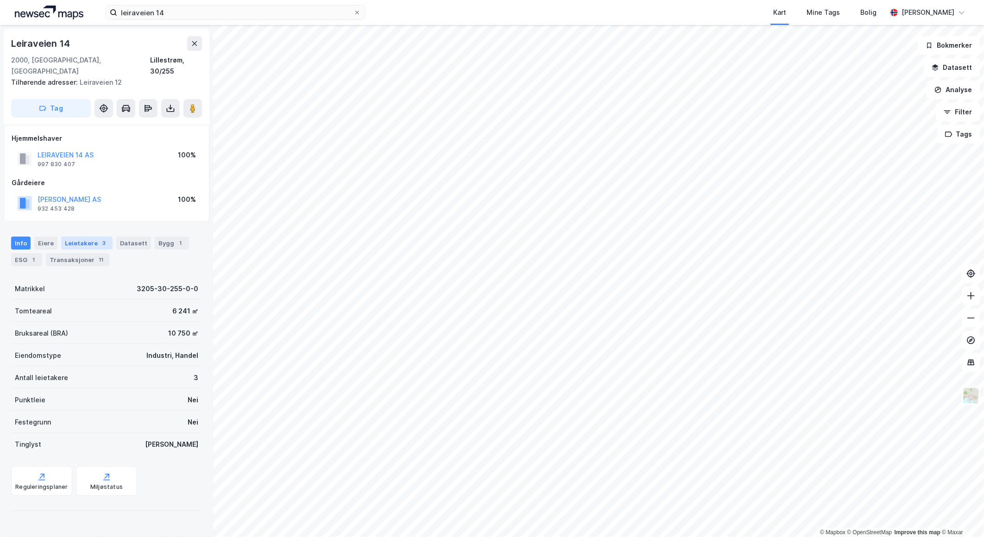
click at [72, 237] on div "Leietakere 3" at bounding box center [86, 243] width 51 height 13
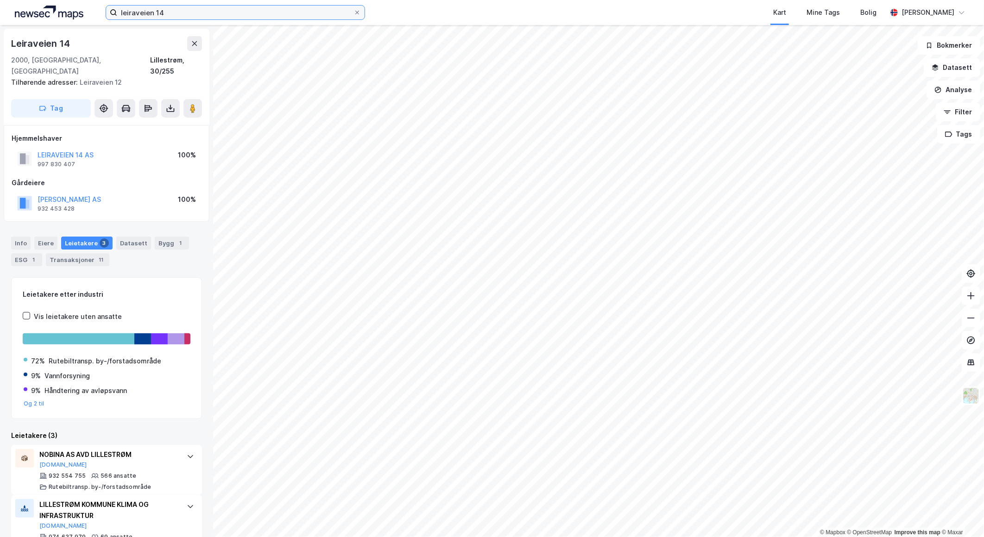
click at [171, 14] on input "leiraveien 14" at bounding box center [235, 13] width 236 height 14
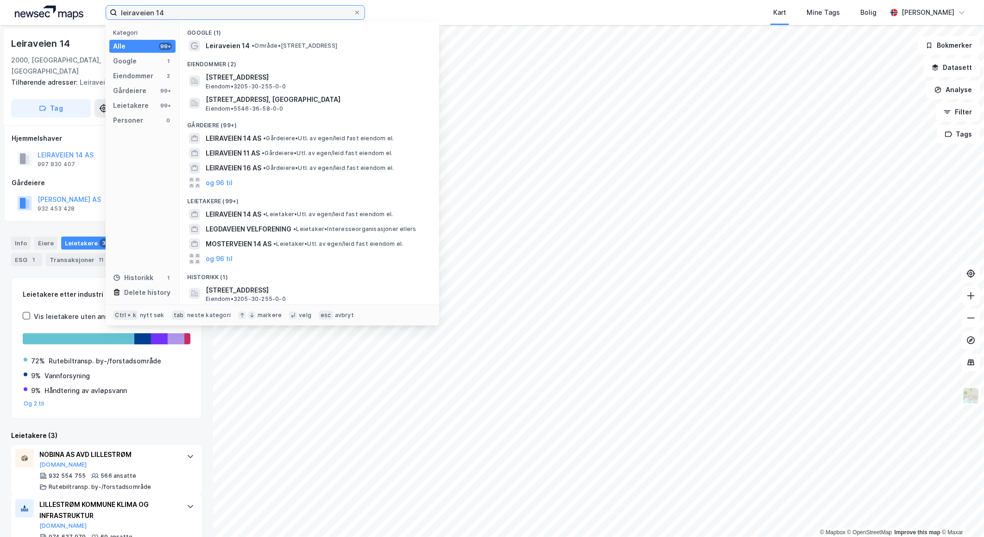
click at [171, 14] on input "leiraveien 14" at bounding box center [235, 13] width 236 height 14
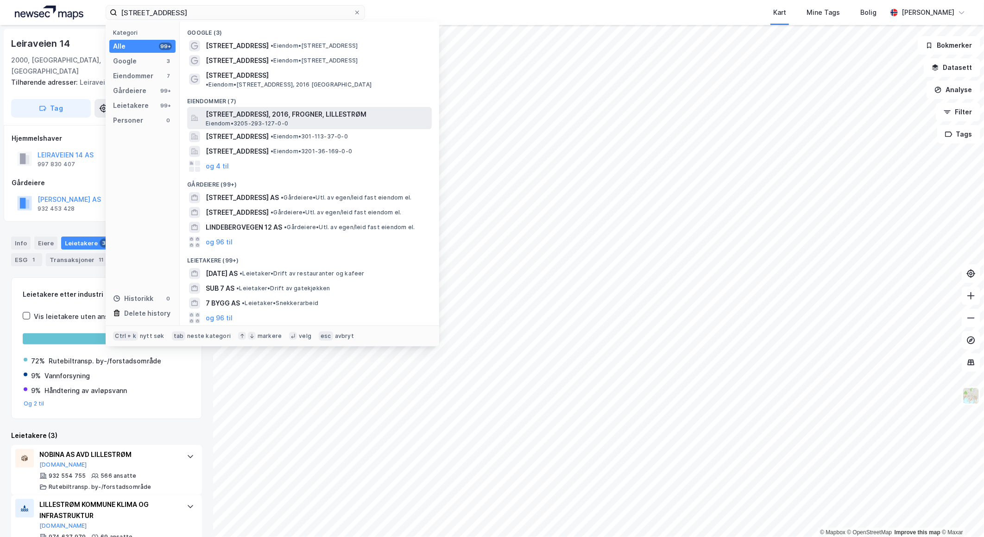
click at [276, 120] on span "Eiendom • 3205-293-127-0-0" at bounding box center [247, 123] width 82 height 7
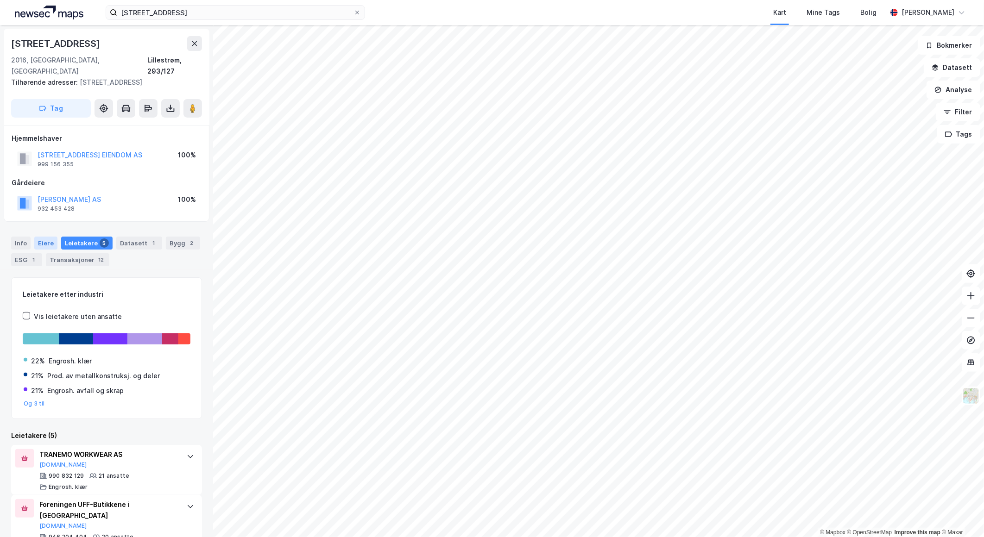
click at [41, 237] on div "Eiere" at bounding box center [45, 243] width 23 height 13
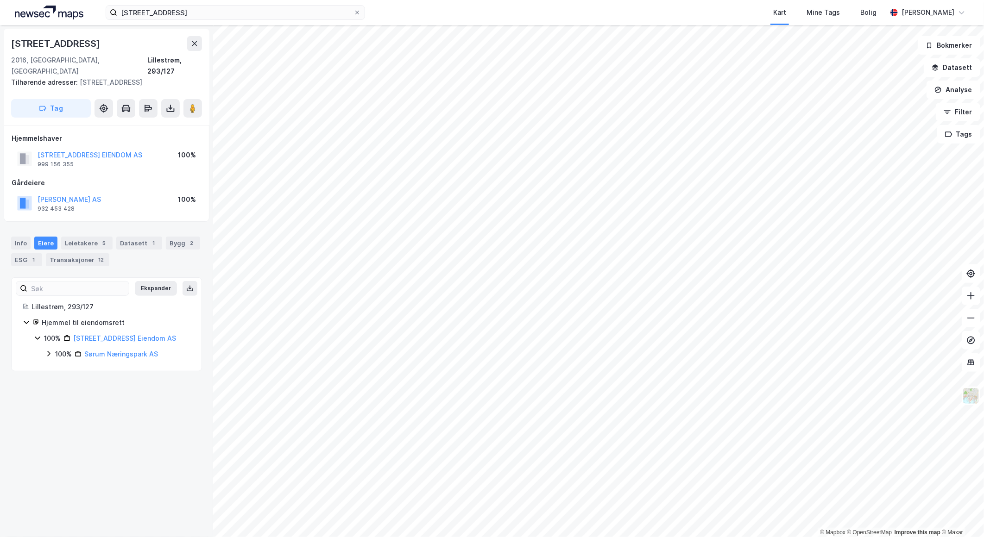
click at [48, 350] on icon at bounding box center [48, 353] width 7 height 7
click at [63, 366] on icon at bounding box center [59, 369] width 7 height 7
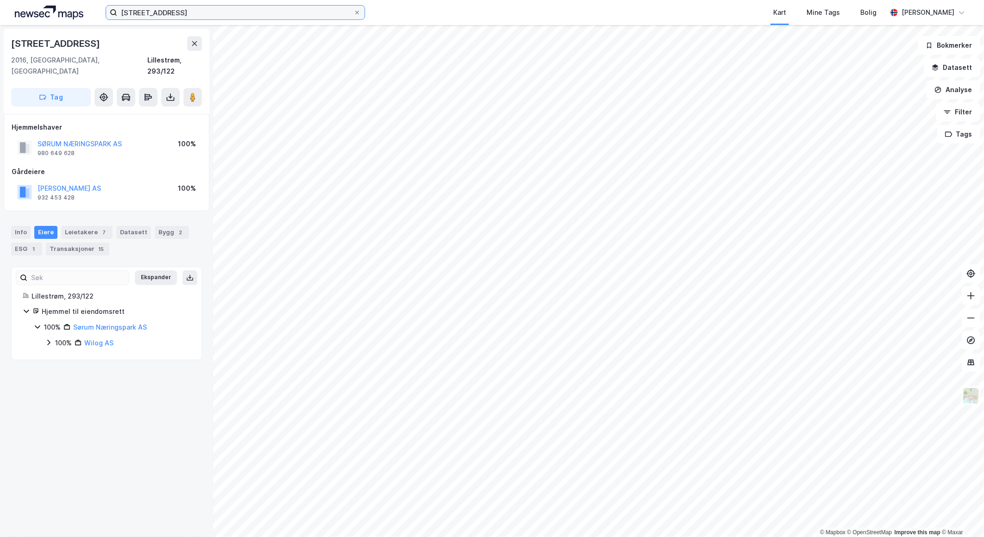
click at [197, 13] on input "[STREET_ADDRESS]" at bounding box center [235, 13] width 236 height 14
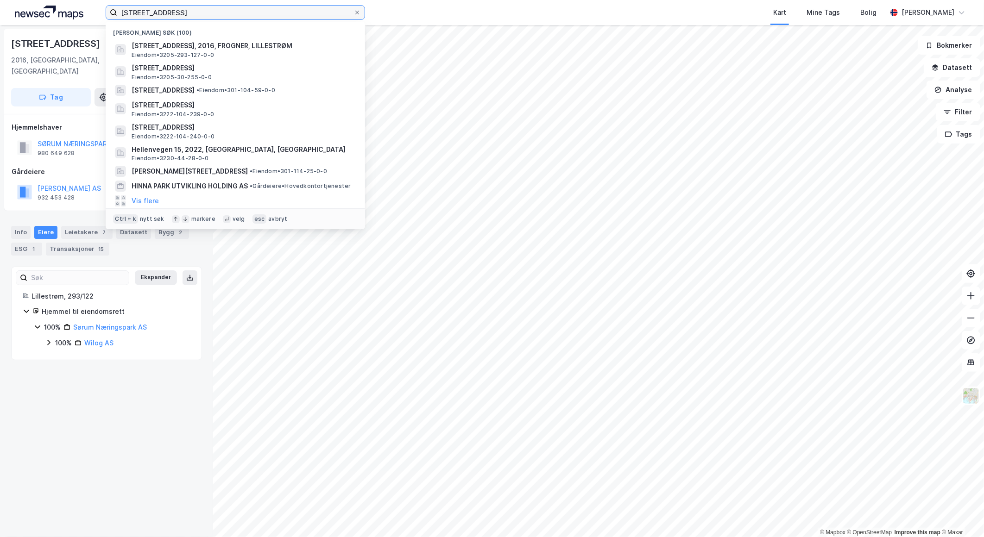
click at [197, 13] on input "[STREET_ADDRESS]" at bounding box center [235, 13] width 236 height 14
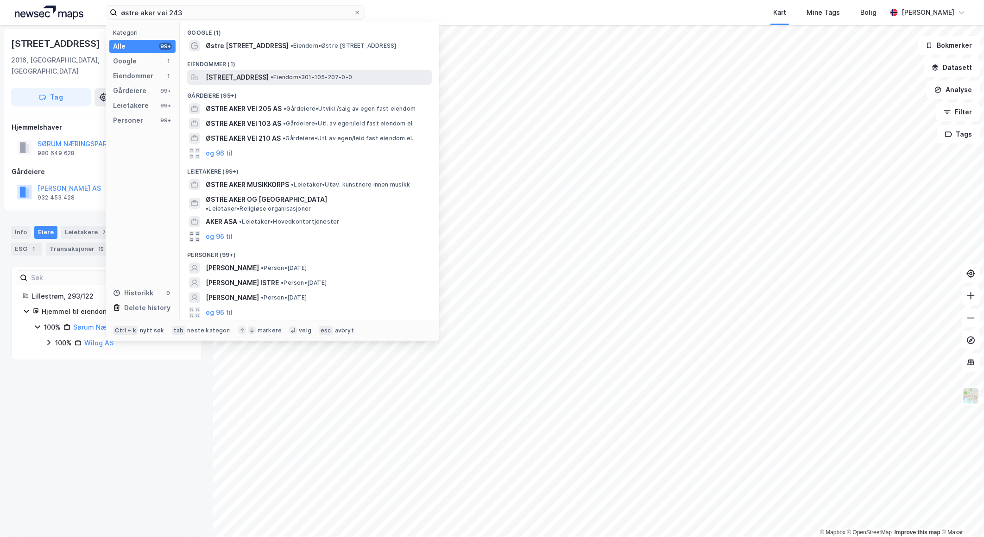
click at [242, 82] on span "[STREET_ADDRESS]" at bounding box center [237, 77] width 63 height 11
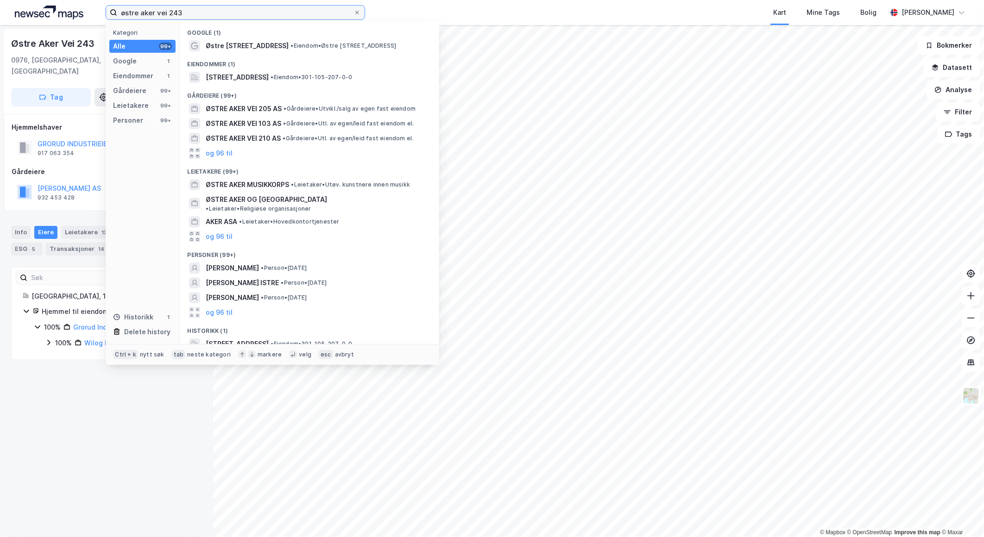
drag, startPoint x: 191, startPoint y: 13, endPoint x: 168, endPoint y: 10, distance: 22.8
click at [168, 10] on input "østre aker vei 243" at bounding box center [235, 13] width 236 height 14
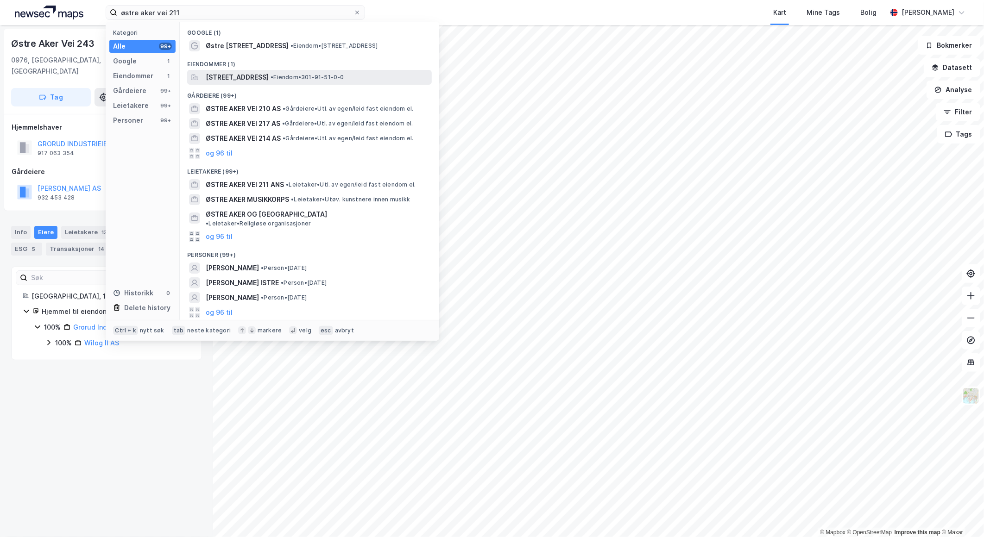
click at [260, 71] on div "[STREET_ADDRESS] • Eiendom • 301-91-51-0-0" at bounding box center [309, 77] width 245 height 15
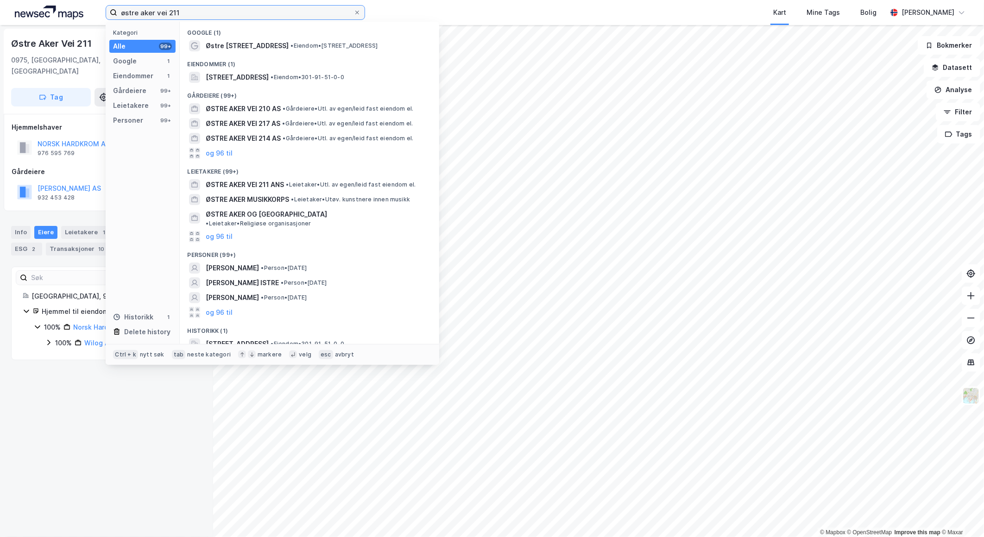
drag, startPoint x: 181, startPoint y: 10, endPoint x: 169, endPoint y: 11, distance: 12.5
click at [169, 11] on input "østre aker vei 211" at bounding box center [235, 13] width 236 height 14
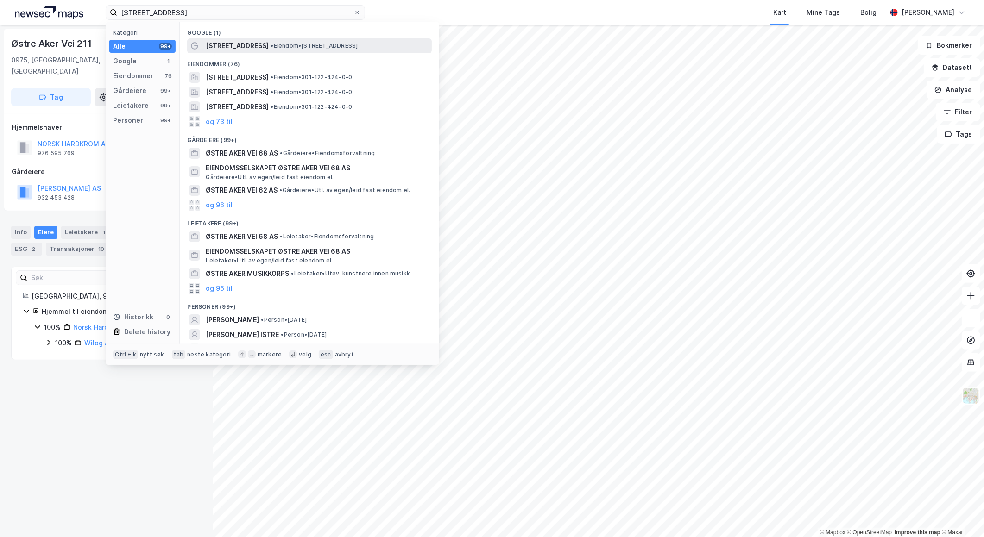
click at [249, 40] on span "[STREET_ADDRESS]" at bounding box center [237, 45] width 63 height 11
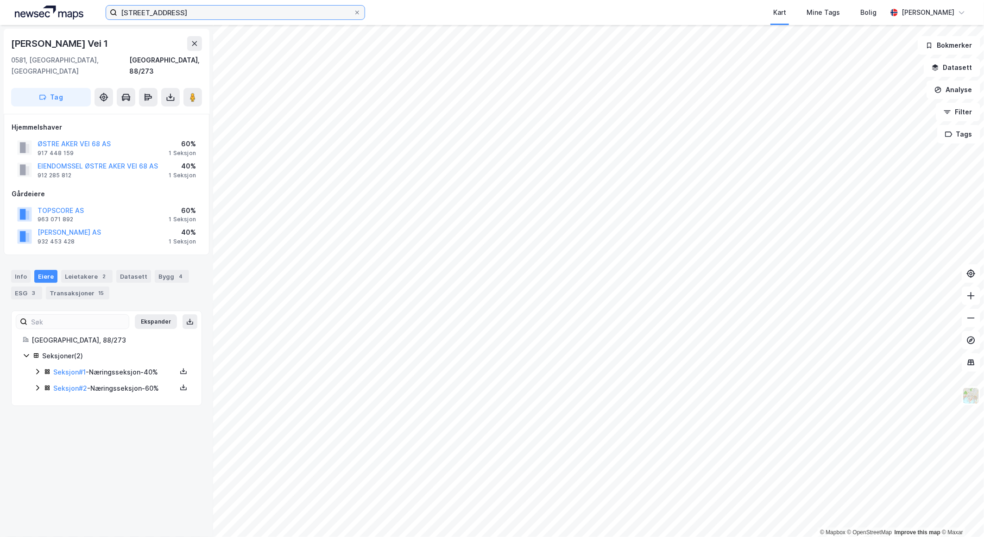
drag, startPoint x: 182, startPoint y: 10, endPoint x: 33, endPoint y: 7, distance: 149.2
click at [33, 7] on div "østre aker vei 68 Kart Mine Tags Bolig [PERSON_NAME][GEOGRAPHIC_DATA]" at bounding box center [492, 12] width 984 height 25
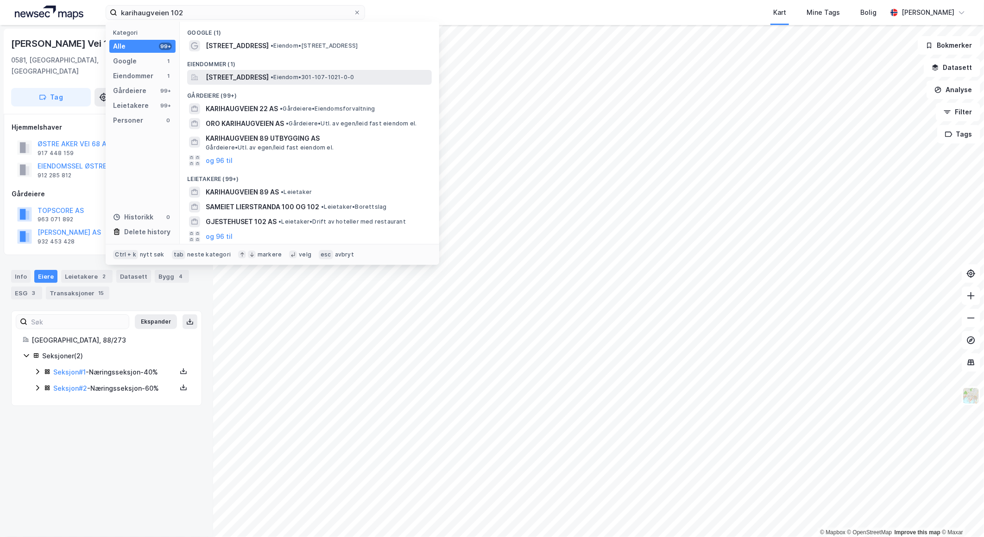
click at [344, 79] on span "• Eiendom • 301-107-1021-0-0" at bounding box center [311, 77] width 83 height 7
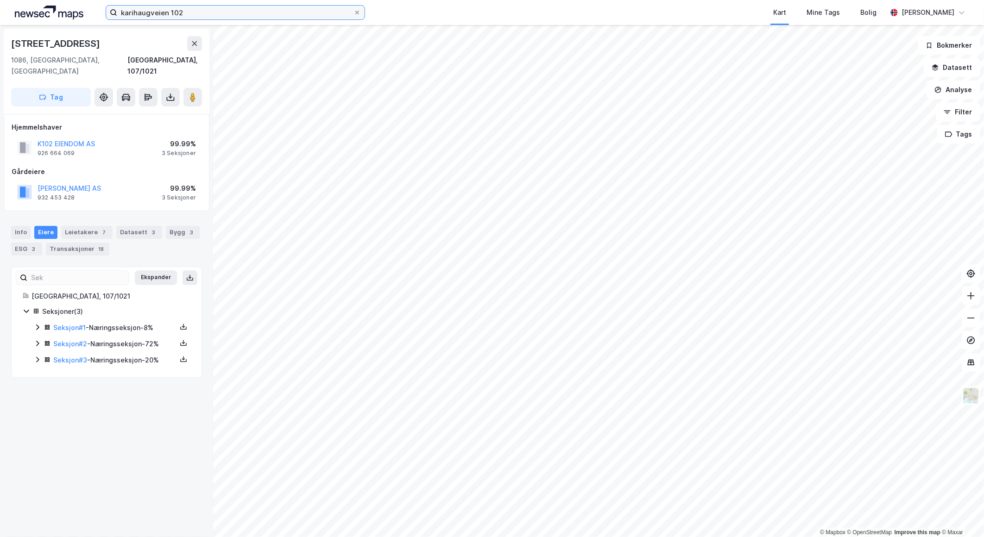
click at [186, 13] on input "karihaugveien 102" at bounding box center [235, 13] width 236 height 14
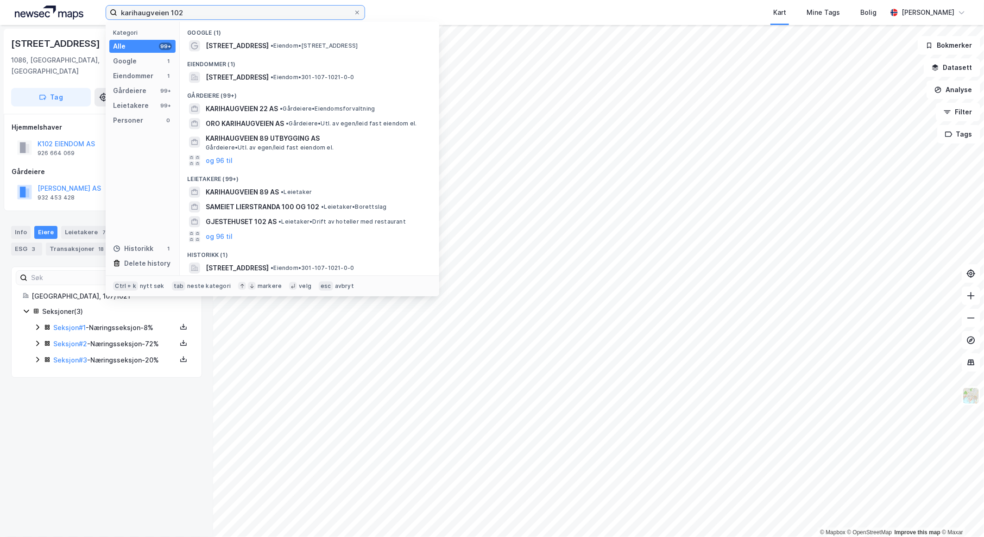
click at [186, 13] on input "karihaugveien 102" at bounding box center [235, 13] width 236 height 14
click at [186, 14] on input "karihaugveien 102" at bounding box center [235, 13] width 236 height 14
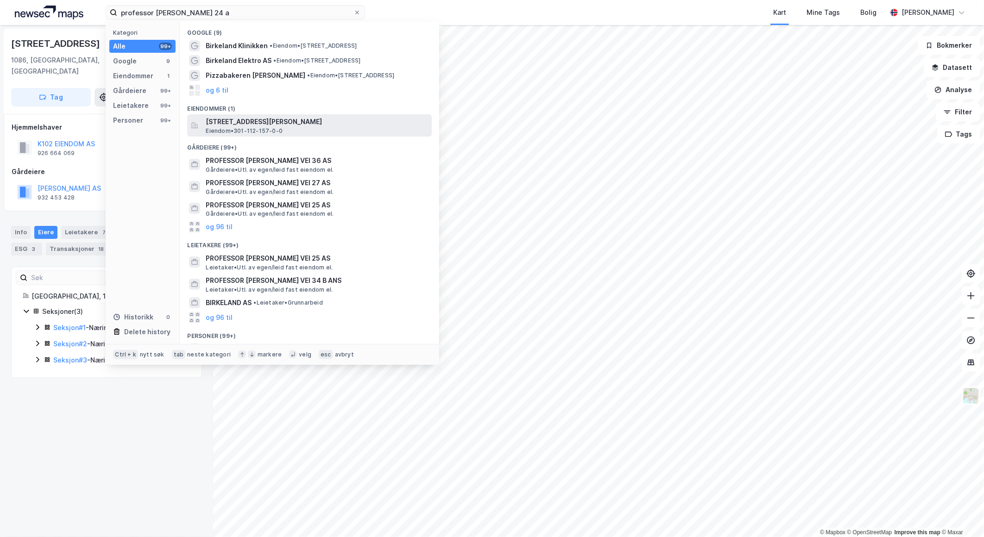
click at [268, 121] on span "[STREET_ADDRESS][PERSON_NAME]" at bounding box center [317, 121] width 222 height 11
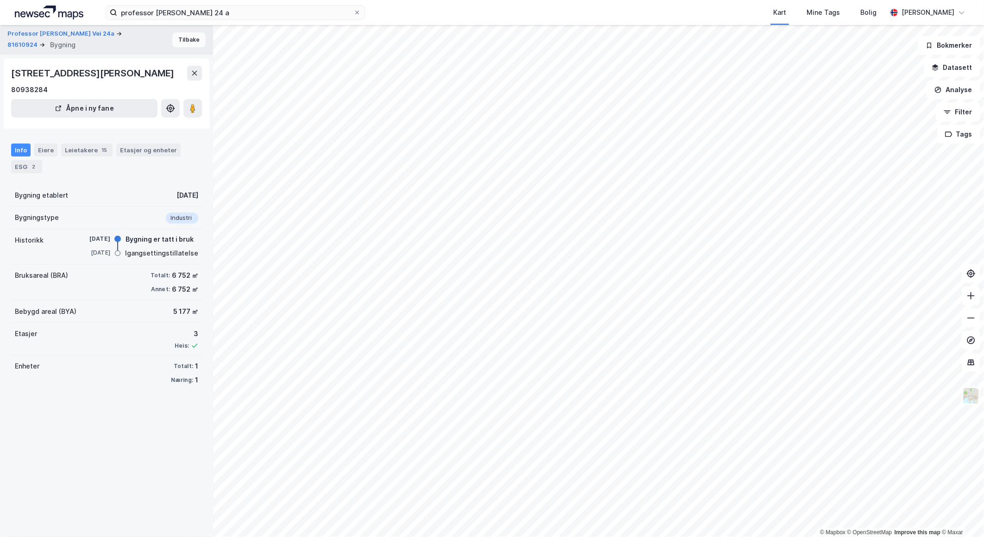
click at [172, 35] on button "Tilbake" at bounding box center [188, 39] width 33 height 15
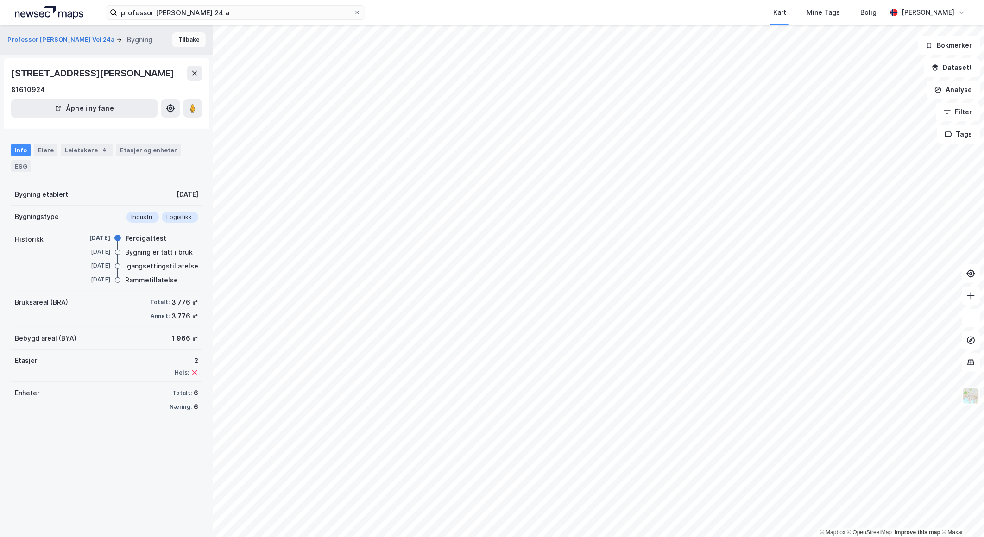
click at [177, 35] on button "Tilbake" at bounding box center [188, 39] width 33 height 15
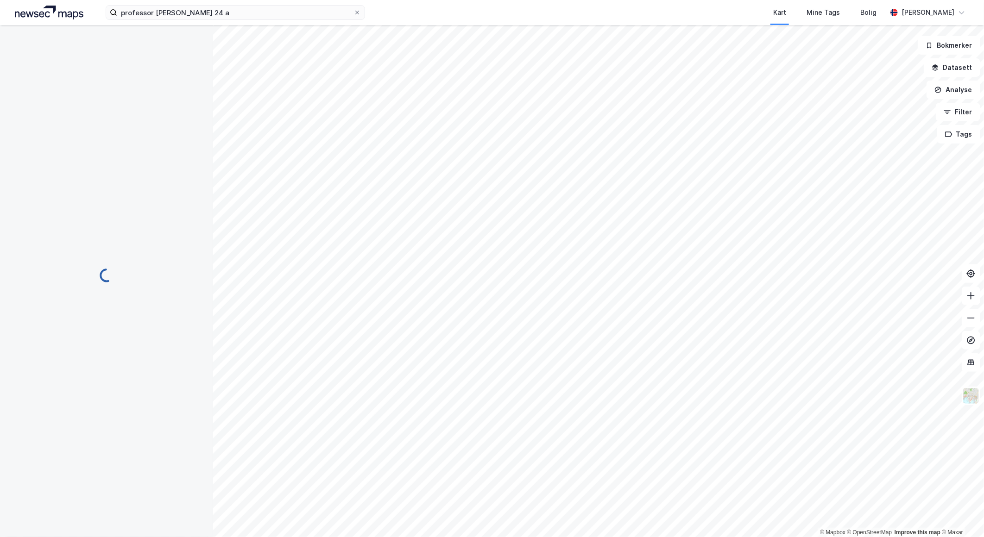
scroll to position [1, 0]
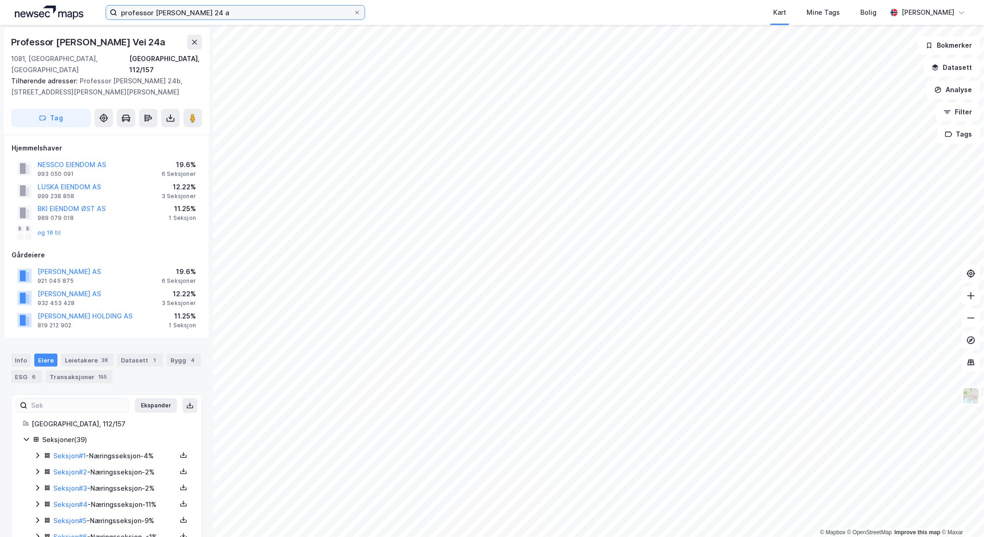
click at [197, 9] on input "professor [PERSON_NAME] 24 a" at bounding box center [235, 13] width 236 height 14
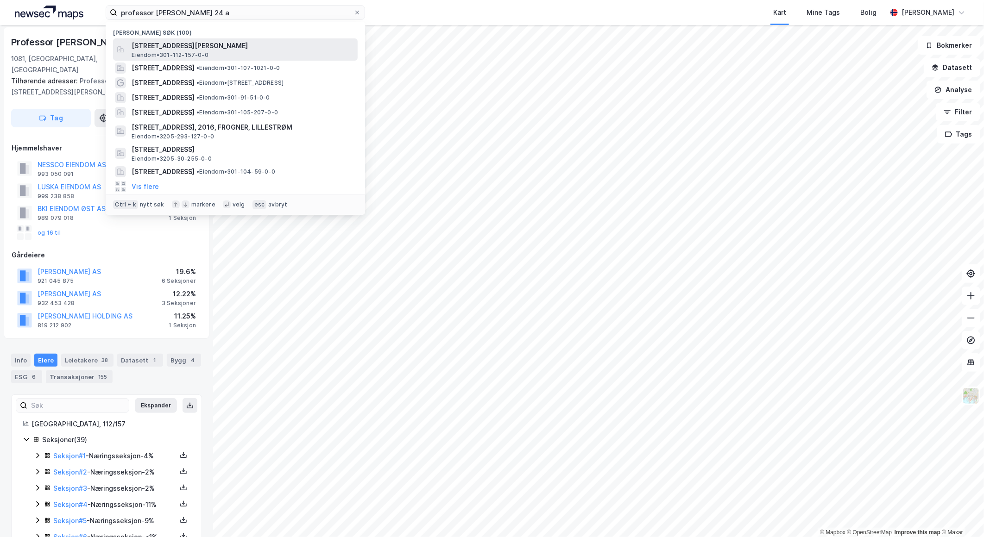
click at [205, 43] on span "[STREET_ADDRESS][PERSON_NAME]" at bounding box center [243, 45] width 222 height 11
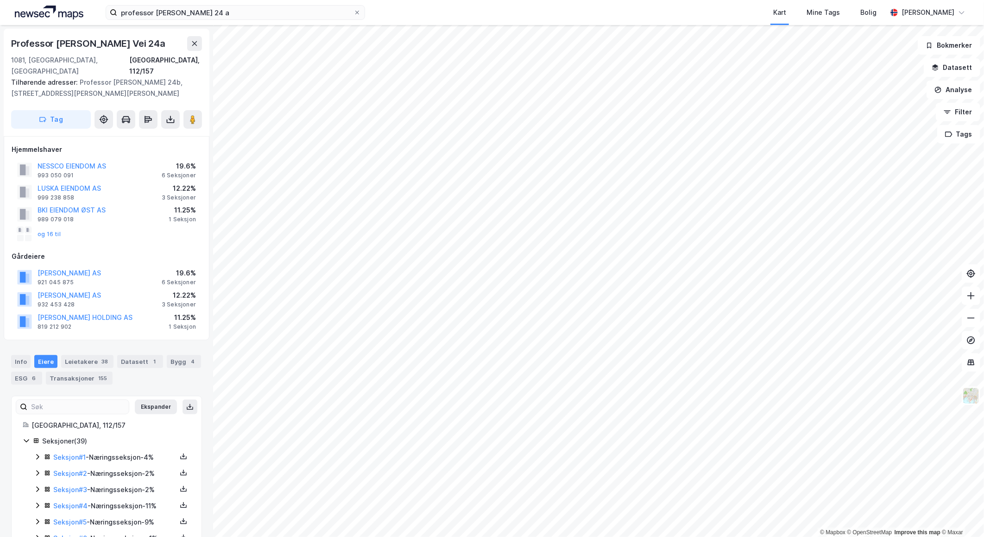
scroll to position [1, 0]
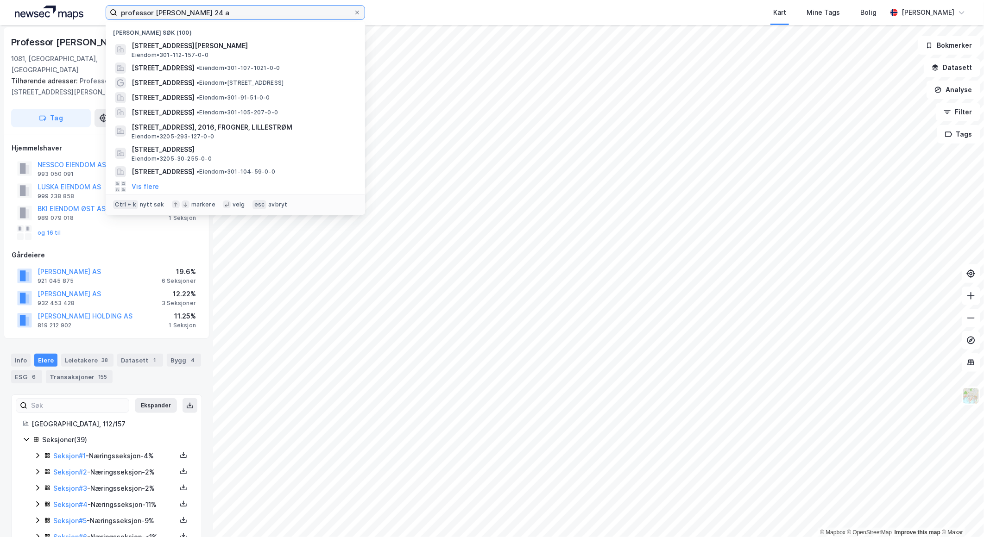
drag, startPoint x: 205, startPoint y: 12, endPoint x: 192, endPoint y: 12, distance: 13.0
click at [192, 12] on input "professor [PERSON_NAME] 24 a" at bounding box center [235, 13] width 236 height 14
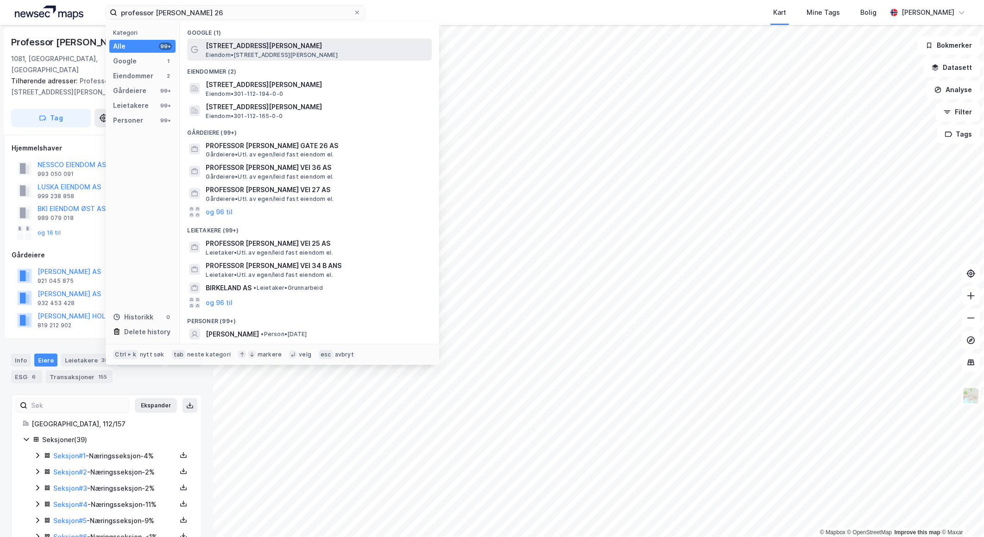
click at [234, 48] on span "[STREET_ADDRESS][PERSON_NAME]" at bounding box center [317, 45] width 222 height 11
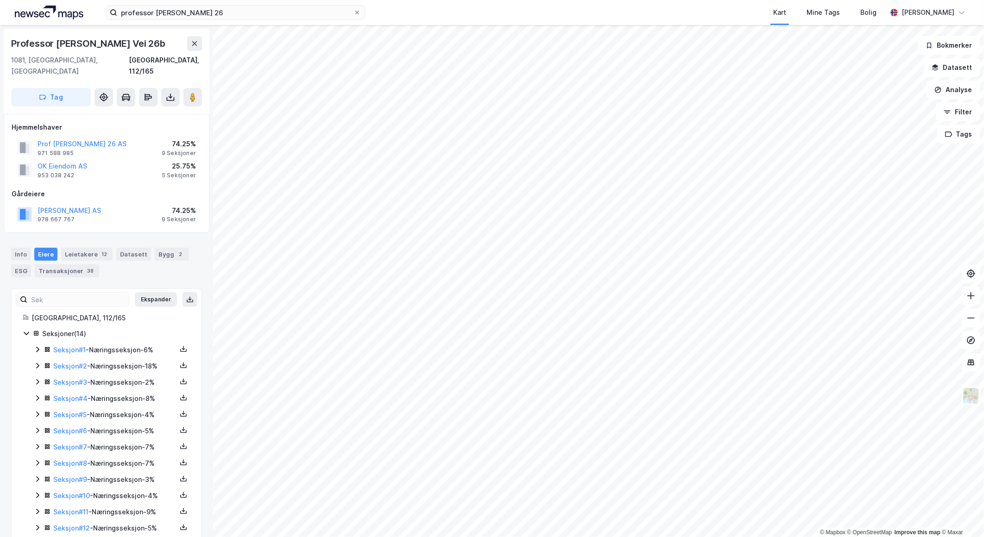
scroll to position [1, 0]
click at [195, 12] on input "professor [PERSON_NAME] 26" at bounding box center [235, 13] width 236 height 14
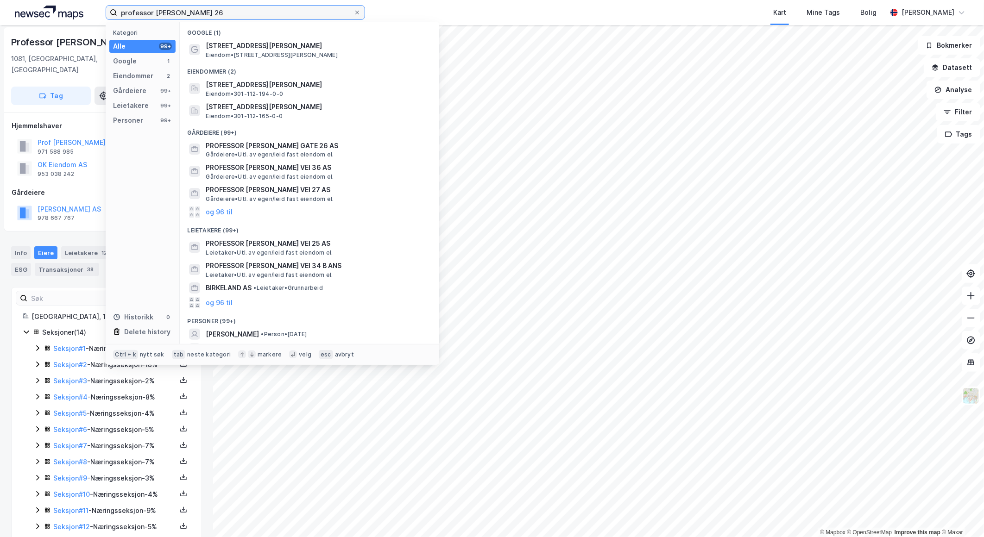
click at [195, 12] on input "professor [PERSON_NAME] 26" at bounding box center [235, 13] width 236 height 14
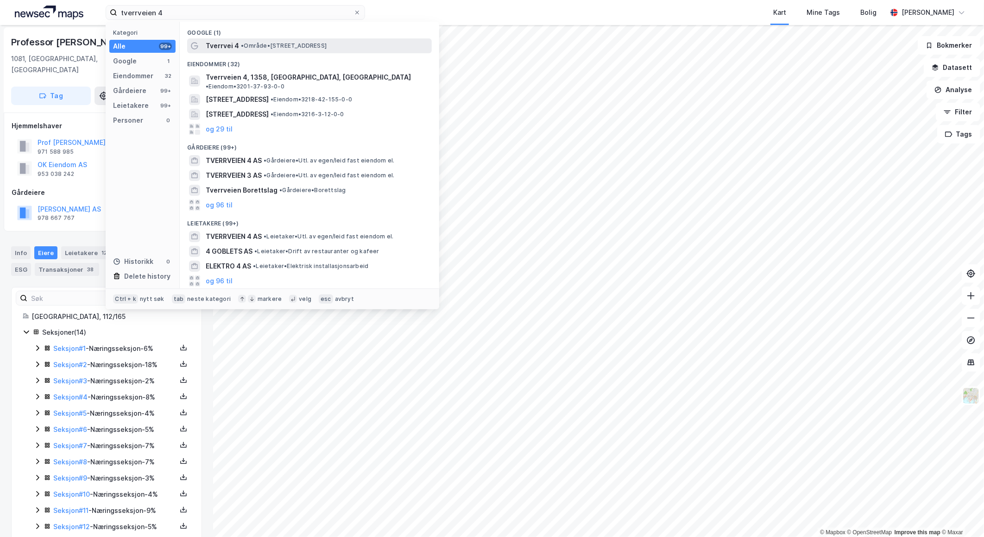
click at [241, 43] on span "•" at bounding box center [242, 45] width 3 height 7
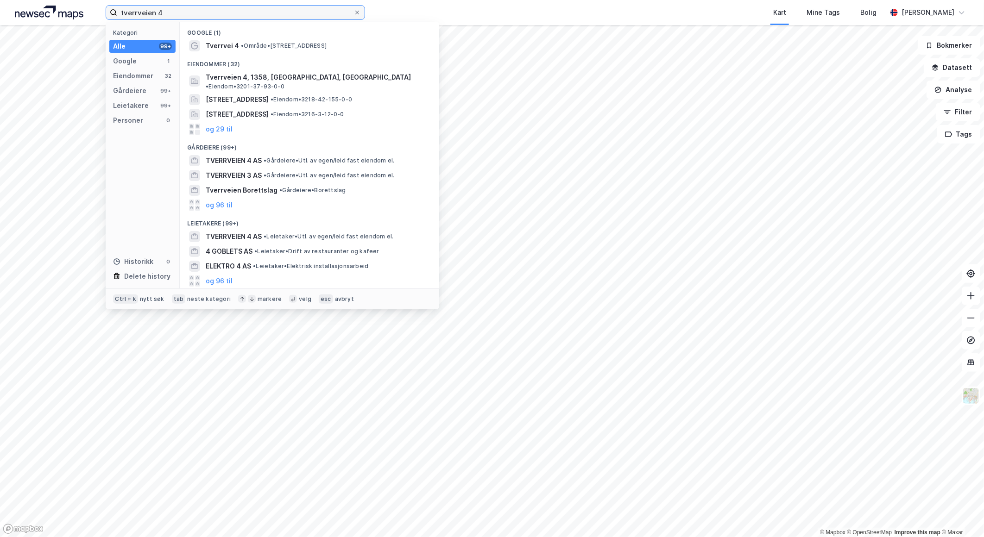
click at [192, 15] on input "tverrveien 4" at bounding box center [235, 13] width 236 height 14
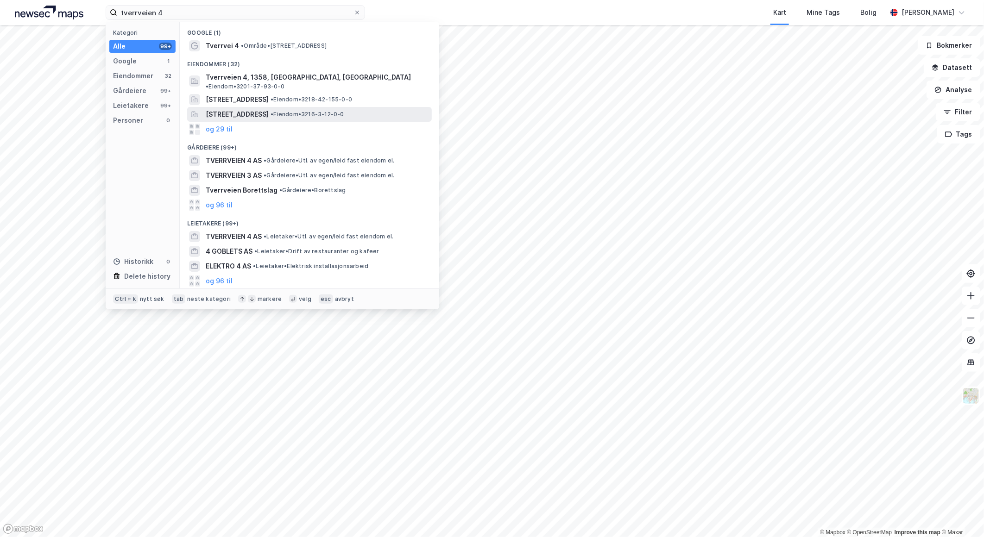
click at [262, 109] on span "[STREET_ADDRESS]" at bounding box center [237, 114] width 63 height 11
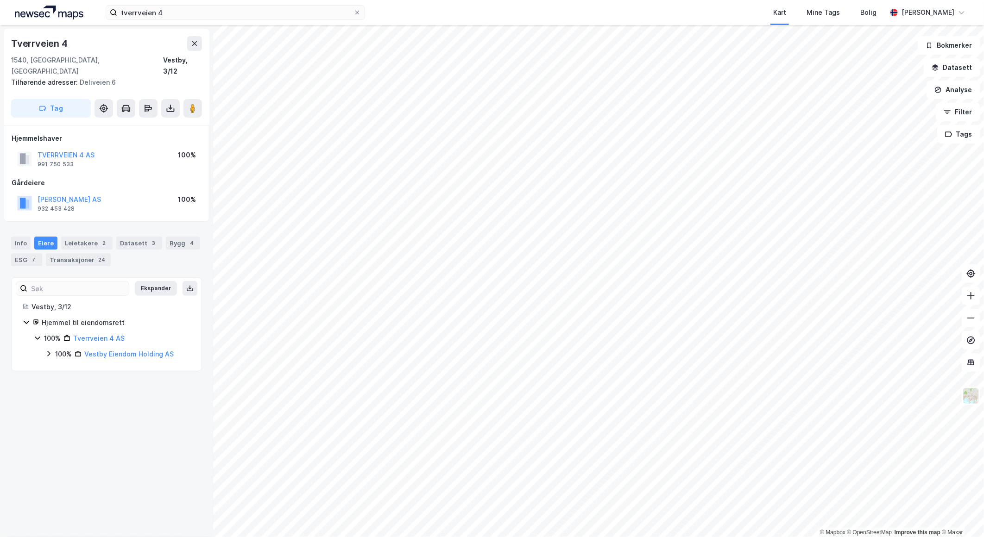
click at [45, 350] on icon at bounding box center [48, 353] width 7 height 7
drag, startPoint x: 158, startPoint y: 12, endPoint x: 92, endPoint y: 14, distance: 66.7
click at [92, 14] on div "tverrveien 4 Kart Mine Tags Bolig [PERSON_NAME][GEOGRAPHIC_DATA]" at bounding box center [492, 12] width 984 height 25
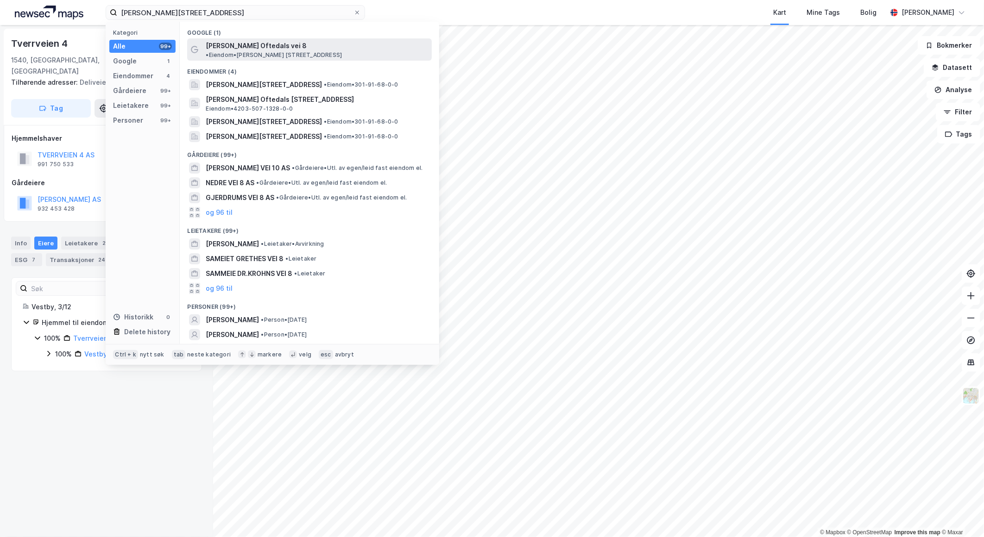
click at [231, 43] on span "[PERSON_NAME] Oftedals vei 8" at bounding box center [256, 45] width 101 height 11
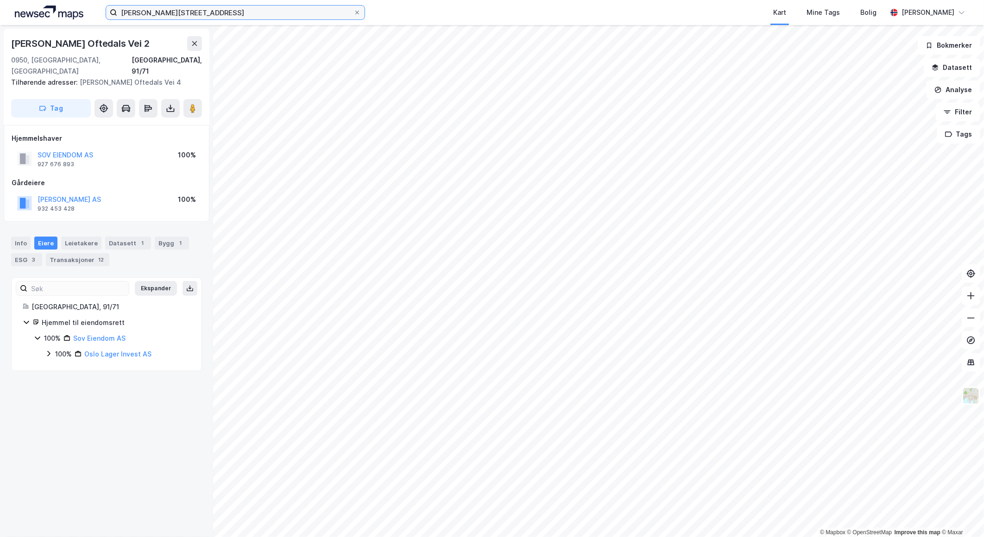
click at [284, 11] on input "[PERSON_NAME][STREET_ADDRESS]" at bounding box center [235, 13] width 236 height 14
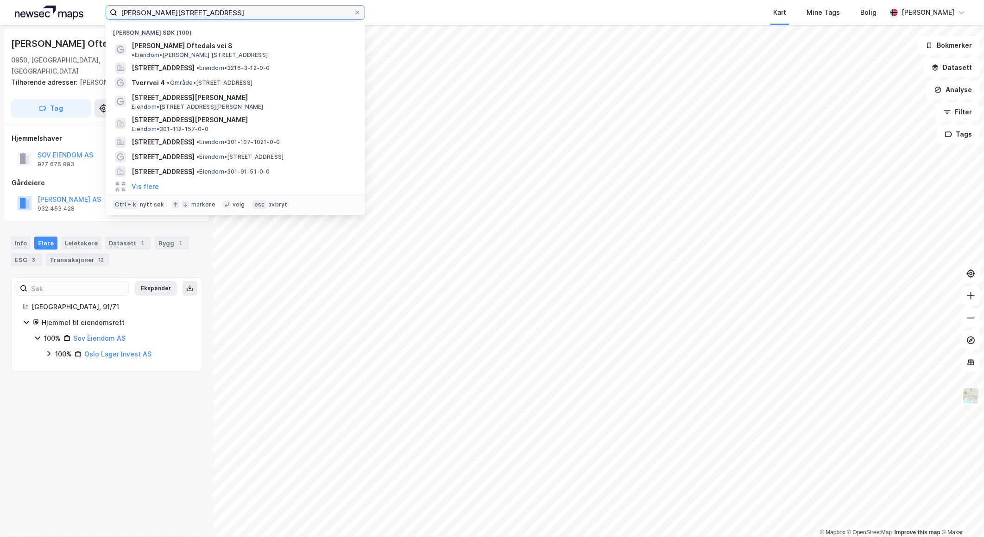
click at [284, 11] on input "[PERSON_NAME][STREET_ADDRESS]" at bounding box center [235, 13] width 236 height 14
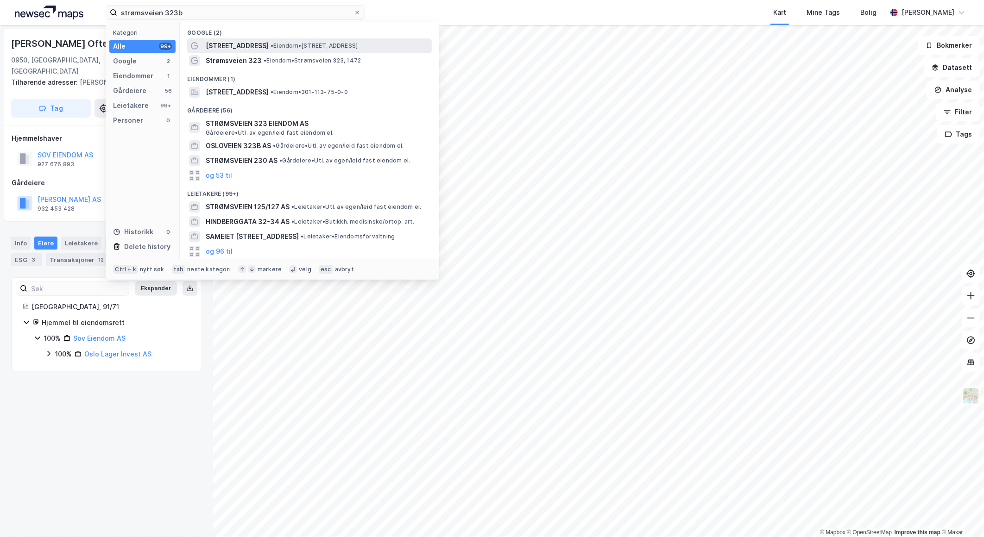
click at [300, 51] on div "[STREET_ADDRESS] • Eiendom • [STREET_ADDRESS]" at bounding box center [318, 45] width 224 height 11
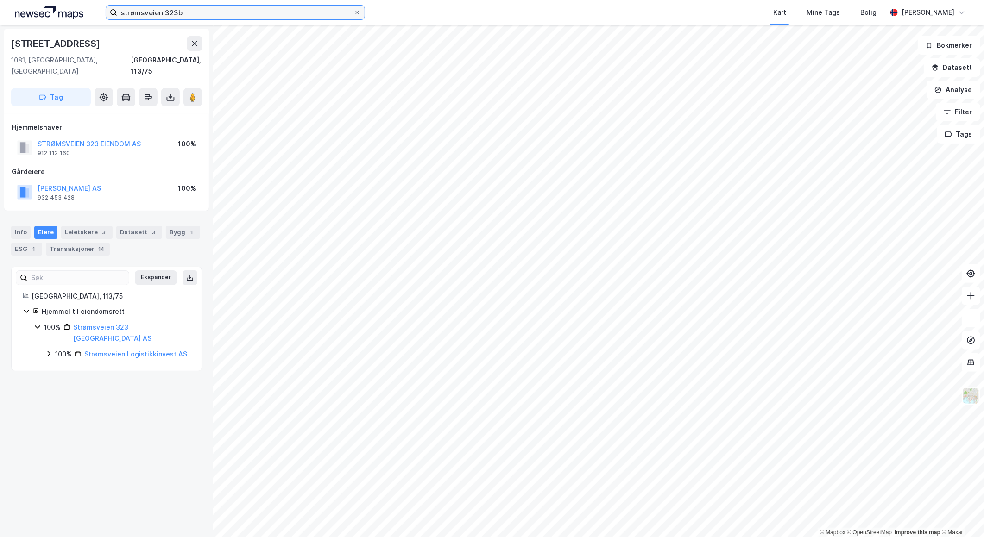
click at [237, 9] on input "strømsveien 323b" at bounding box center [235, 13] width 236 height 14
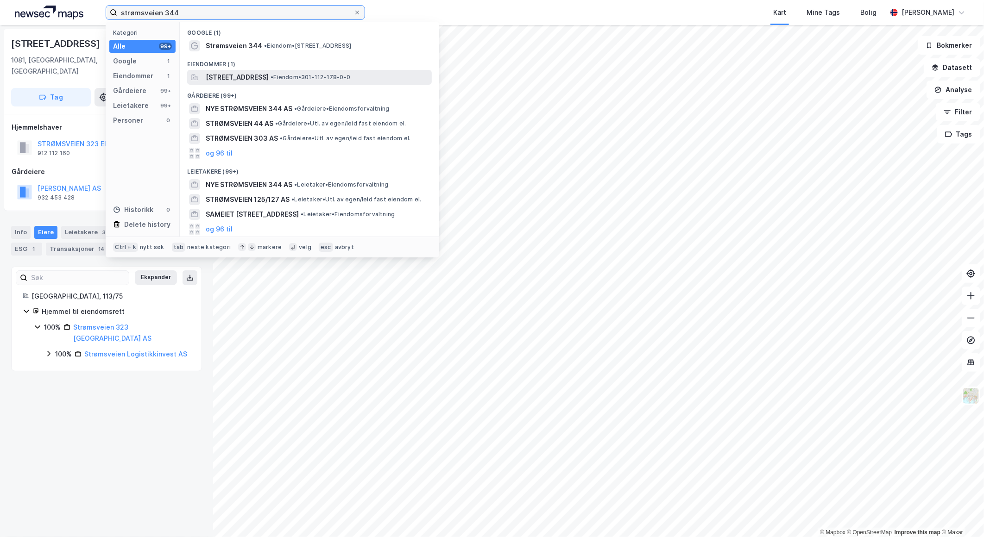
type input "strømsveien 344"
click at [260, 76] on span "[STREET_ADDRESS]" at bounding box center [237, 77] width 63 height 11
